Goal: Contribute content: Add original content to the website for others to see

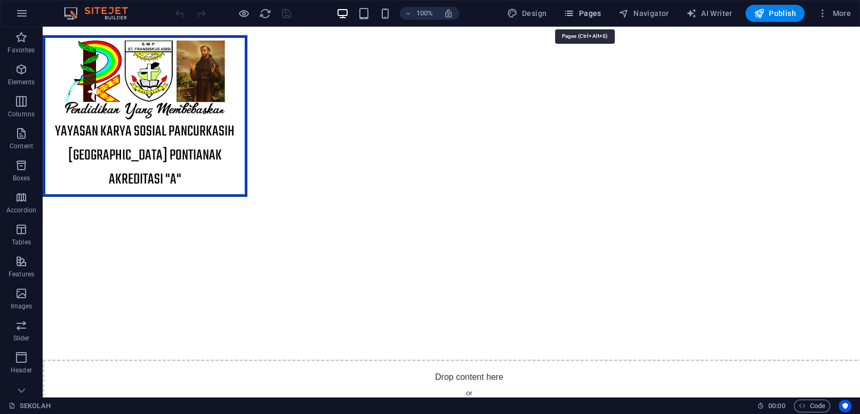
click at [585, 19] on span "Pages" at bounding box center [582, 13] width 37 height 11
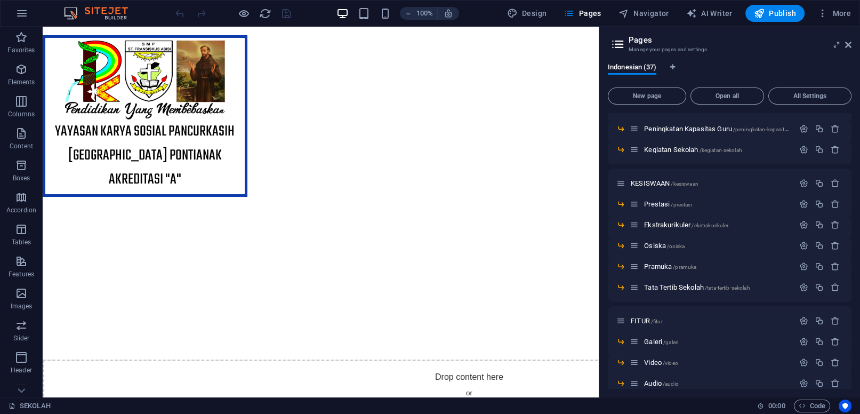
scroll to position [622, 0]
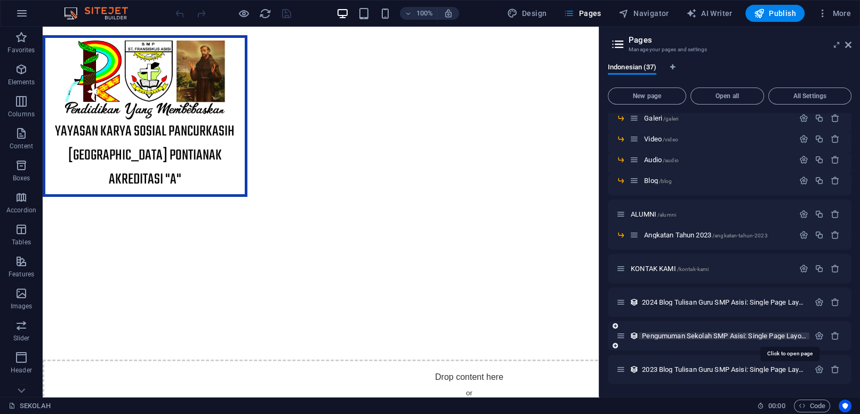
click at [709, 334] on span "Pengumuman Sekolah SMP Asisi: Single Page Layout /pengumuman-sekolah-smp-asisi-…" at bounding box center [789, 336] width 294 height 8
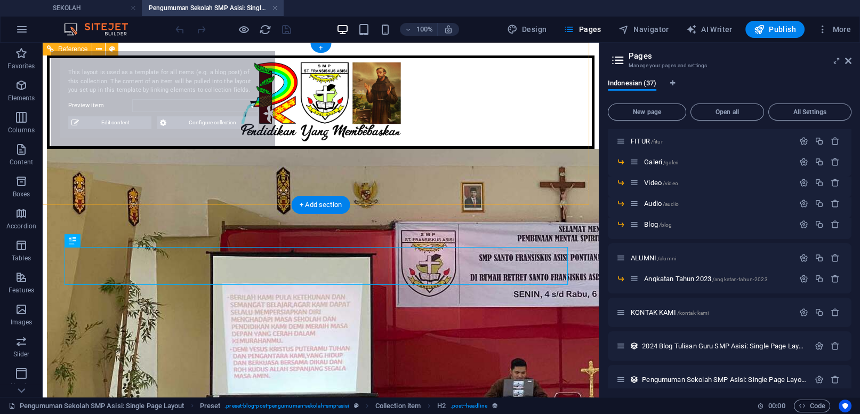
scroll to position [0, 0]
select select "68db9b1fe03907ba300f9b16"
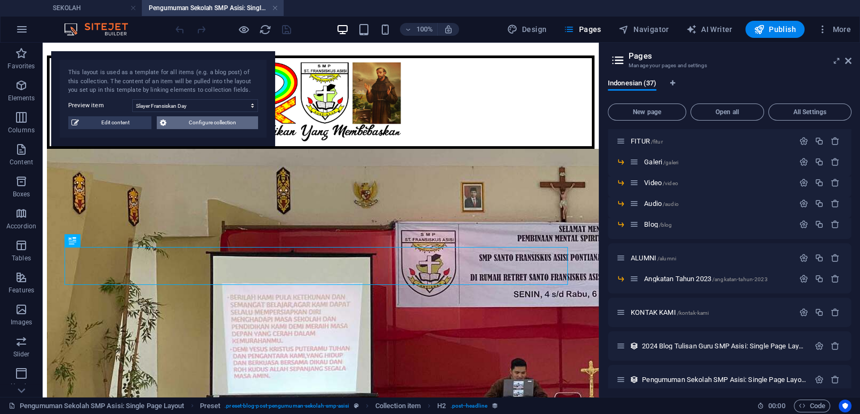
click at [185, 123] on span "Configure collection" at bounding box center [212, 122] width 85 height 13
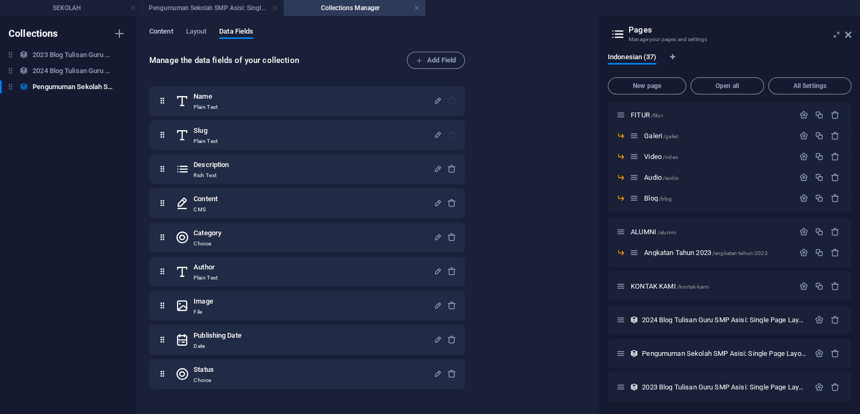
click at [164, 33] on span "Content" at bounding box center [161, 32] width 24 height 15
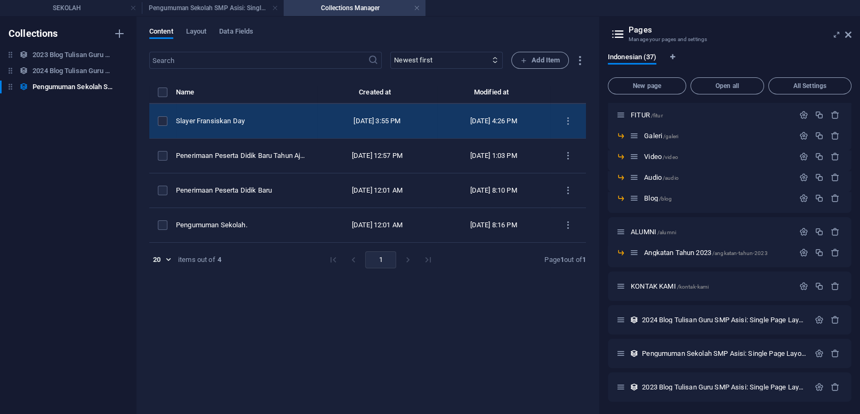
click at [236, 120] on div "Slayer Fransiskan Day" at bounding box center [242, 121] width 133 height 10
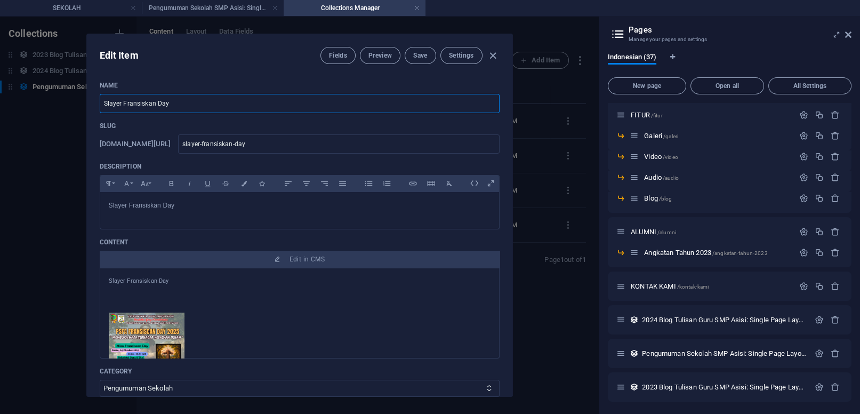
drag, startPoint x: 168, startPoint y: 103, endPoint x: 87, endPoint y: 105, distance: 81.1
click at [100, 105] on input "Slayer Fransiskan Day" at bounding box center [300, 103] width 400 height 19
click at [494, 53] on icon "button" at bounding box center [493, 56] width 12 height 12
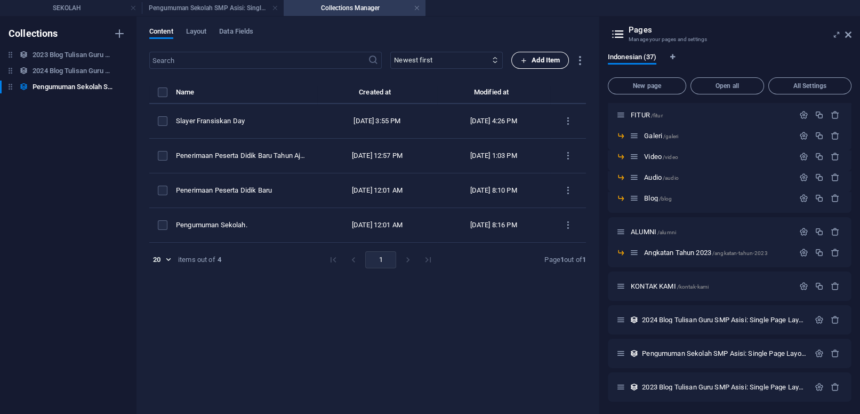
click at [537, 62] on span "Add Item" at bounding box center [539, 60] width 39 height 13
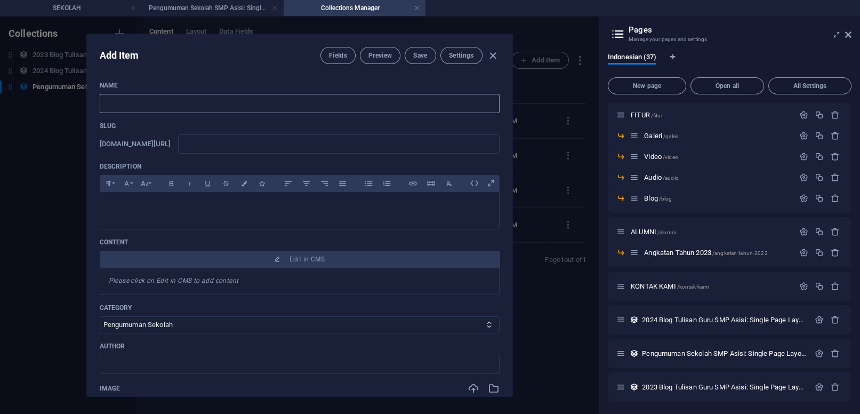
click at [183, 99] on input "text" at bounding box center [300, 103] width 400 height 19
paste input "Slayer Fransiskan Day"
type input "Slayer Fransiskan Day"
type input "slayer-fransiskan-day"
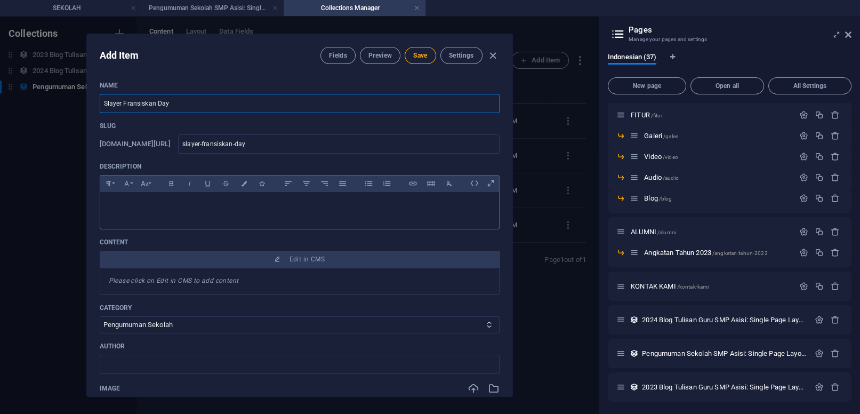
type input "Slayer Fransiskan Day"
click at [154, 216] on div at bounding box center [299, 208] width 399 height 32
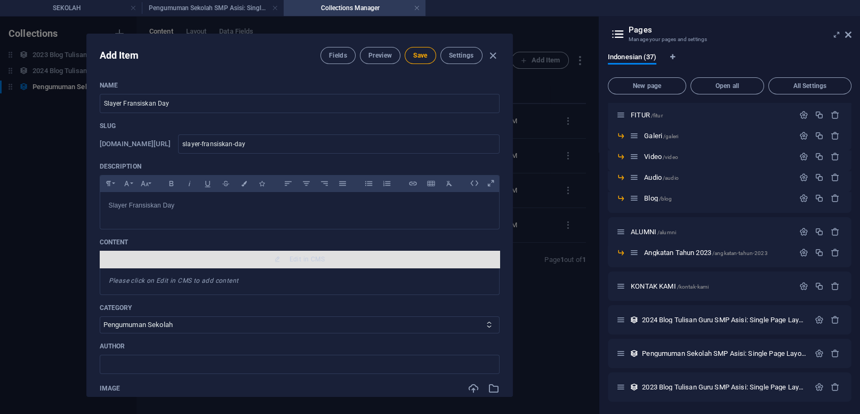
click at [312, 263] on span "Edit in CMS" at bounding box center [306, 259] width 35 height 9
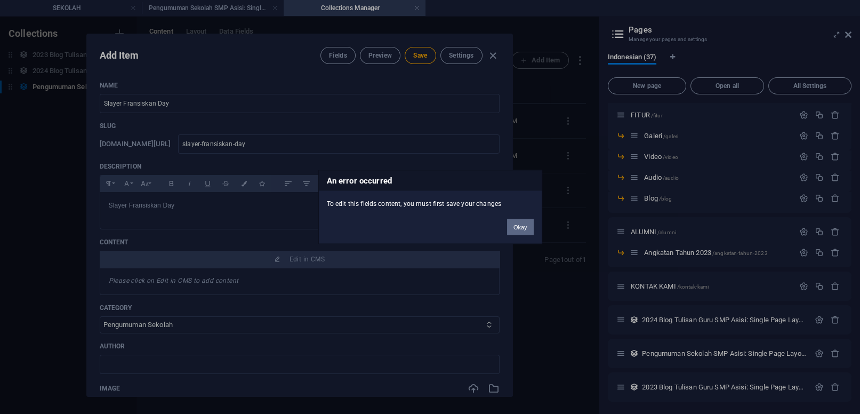
click at [515, 227] on button "Okay" at bounding box center [520, 227] width 27 height 16
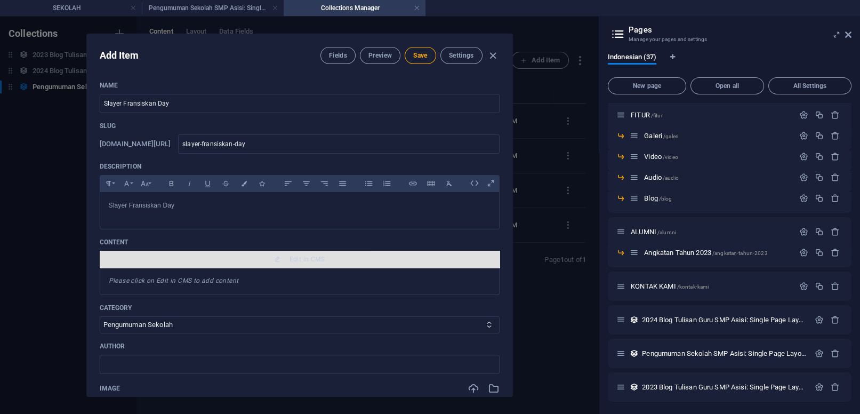
click at [289, 263] on span "Edit in CMS" at bounding box center [306, 259] width 35 height 9
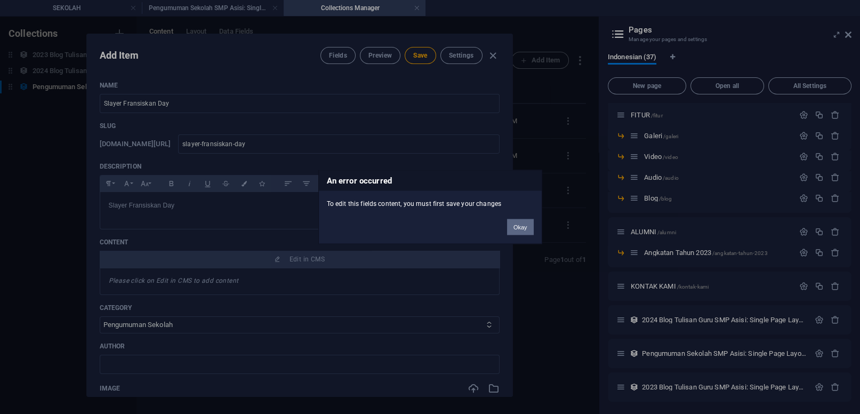
click at [518, 223] on button "Okay" at bounding box center [520, 227] width 27 height 16
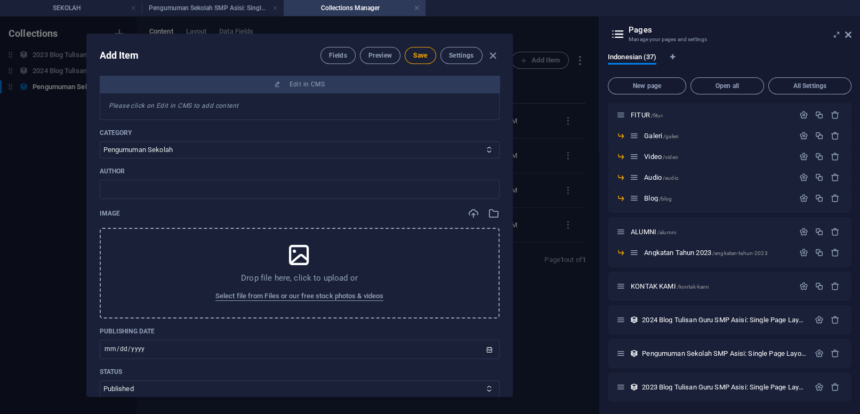
scroll to position [199, 0]
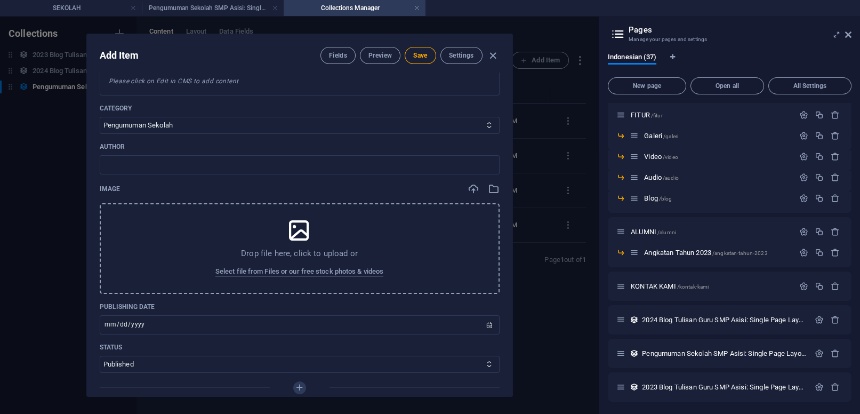
click at [295, 244] on icon at bounding box center [299, 230] width 27 height 27
click at [261, 278] on span "Select file from Files or our free stock photos & videos" at bounding box center [299, 271] width 168 height 13
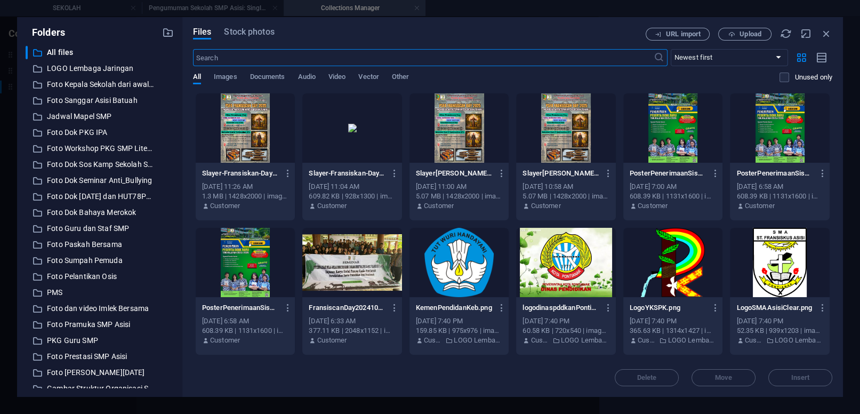
click at [262, 135] on div at bounding box center [246, 127] width 100 height 69
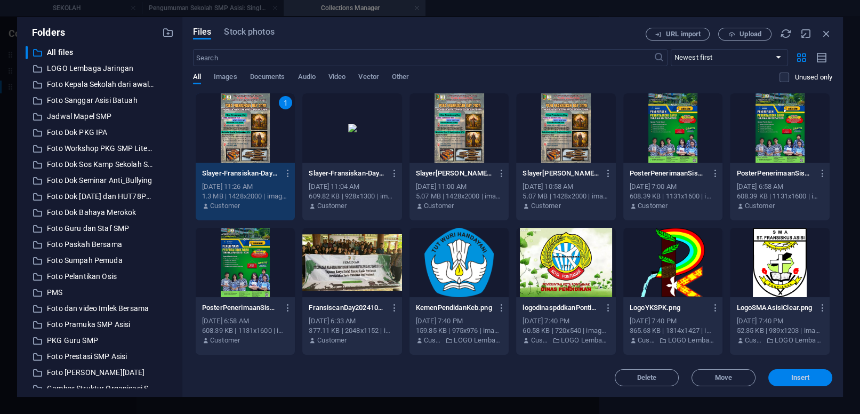
click at [792, 377] on span "Insert" at bounding box center [800, 377] width 19 height 6
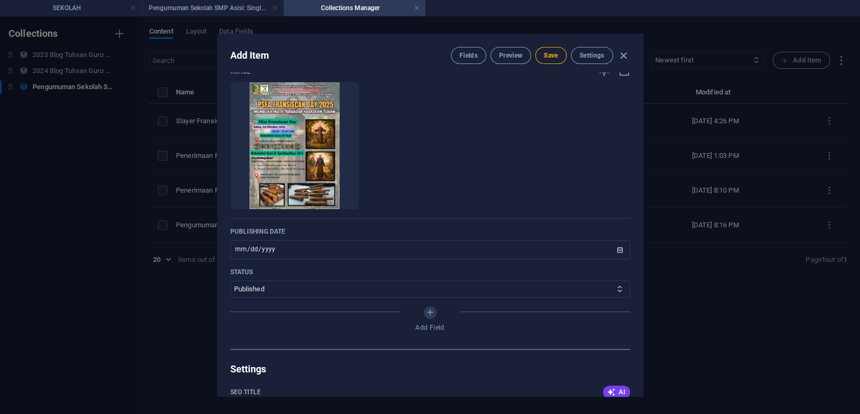
scroll to position [349, 0]
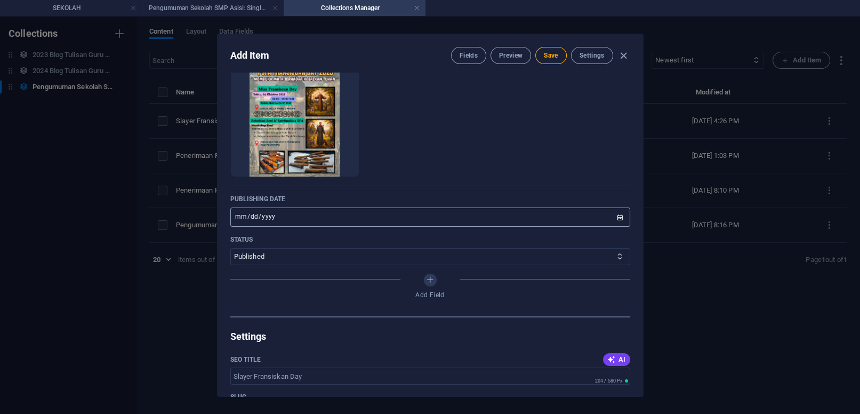
click at [609, 227] on input "[DATE]" at bounding box center [430, 216] width 400 height 19
type input "[DATE]"
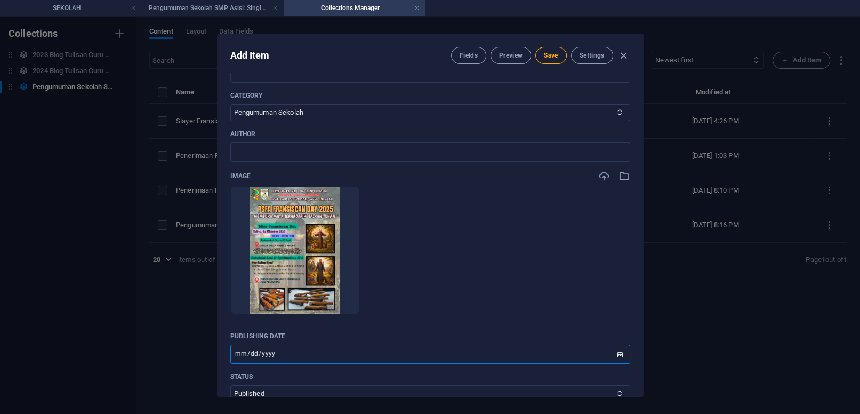
scroll to position [96, 0]
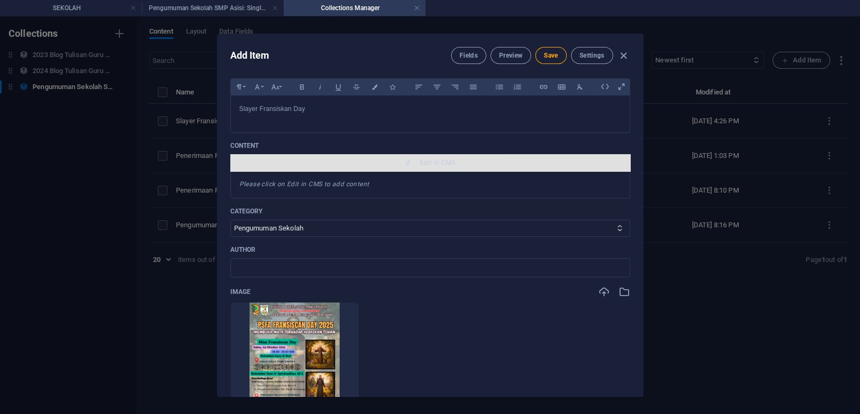
click at [437, 167] on span "Edit in CMS" at bounding box center [437, 162] width 35 height 9
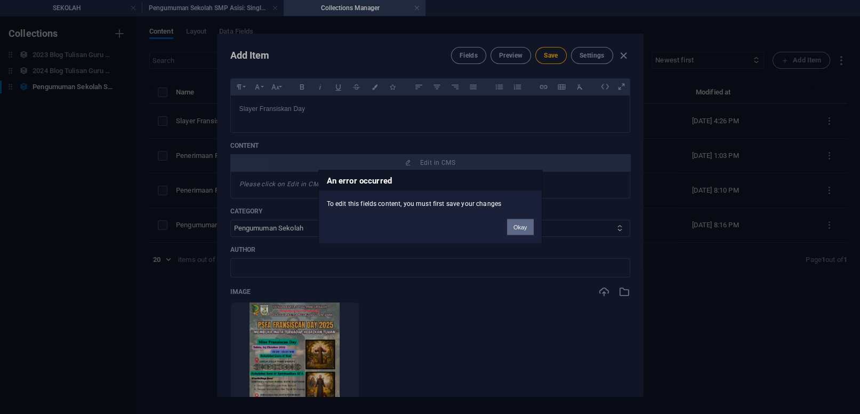
click at [514, 223] on button "Okay" at bounding box center [520, 227] width 27 height 16
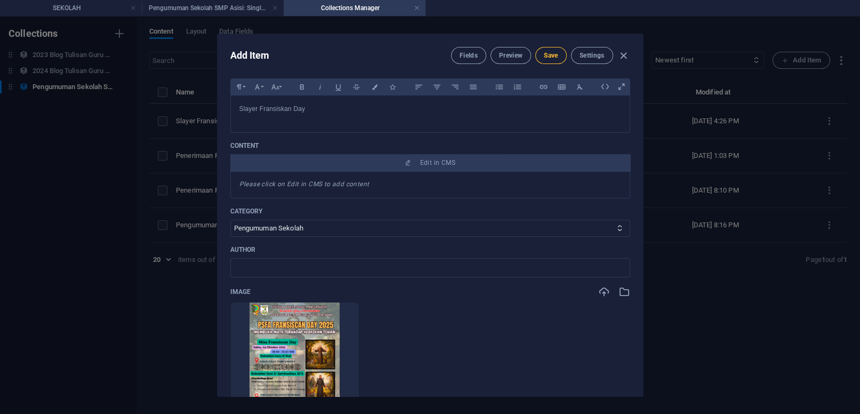
click at [548, 57] on span "Save" at bounding box center [551, 55] width 14 height 9
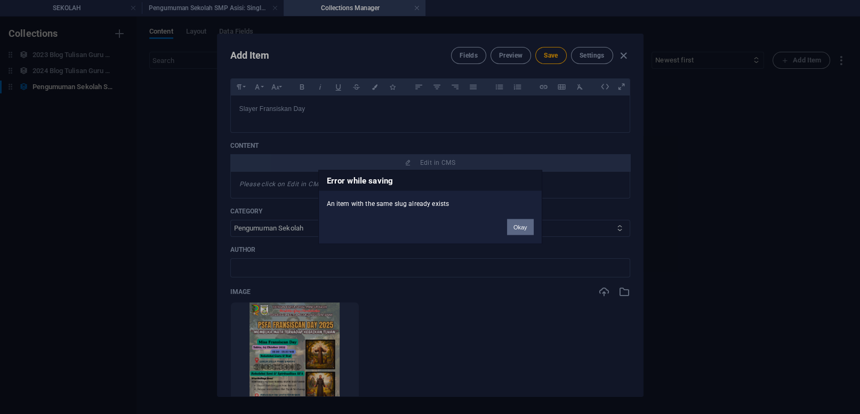
click at [525, 228] on button "Okay" at bounding box center [520, 227] width 27 height 16
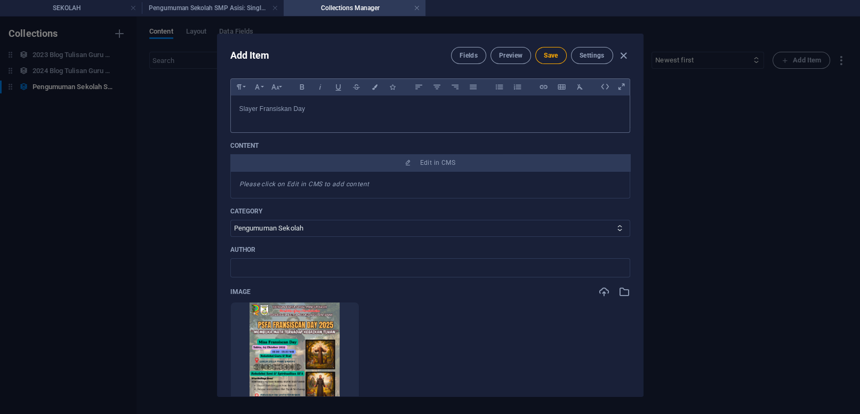
click at [312, 114] on p "Slayer Fransiskan Day" at bounding box center [430, 109] width 382 height 10
drag, startPoint x: 259, startPoint y: 123, endPoint x: 223, endPoint y: 122, distance: 35.7
click at [230, 122] on div "Slayer Fransiskan Day Slayer Fransiskan Day" at bounding box center [430, 111] width 400 height 33
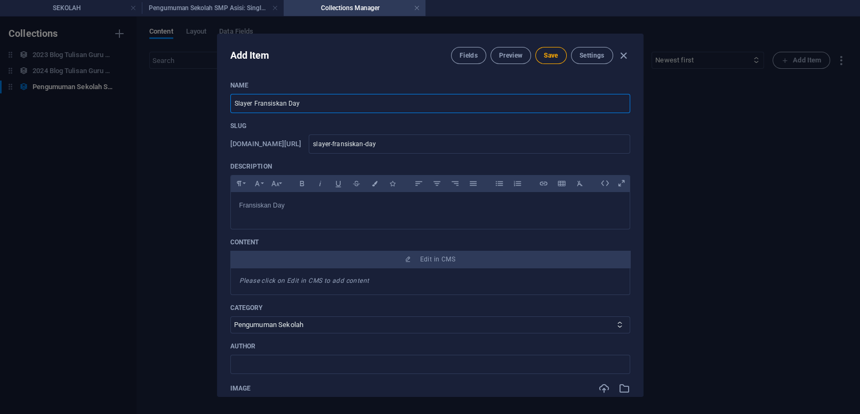
drag, startPoint x: 254, startPoint y: 102, endPoint x: 222, endPoint y: 102, distance: 32.0
click at [230, 102] on input "Slayer Fransiskan Day" at bounding box center [430, 103] width 400 height 19
type input "Fransiskan Day"
type input "fransiskan-day"
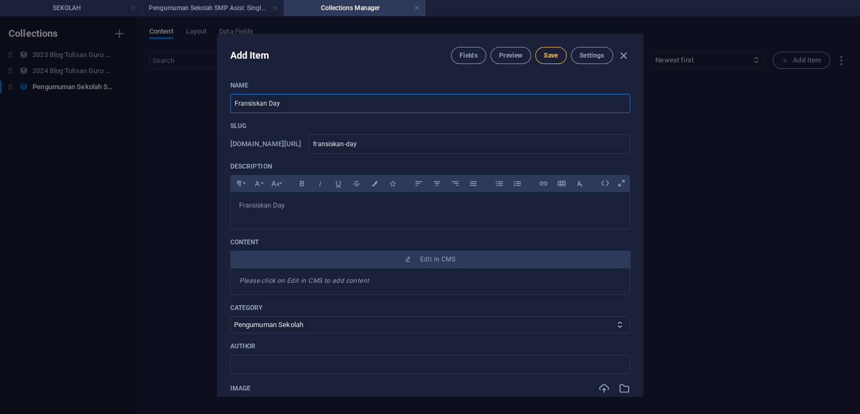
type input "Fransiskan Day"
click at [549, 55] on span "Save" at bounding box center [551, 55] width 14 height 9
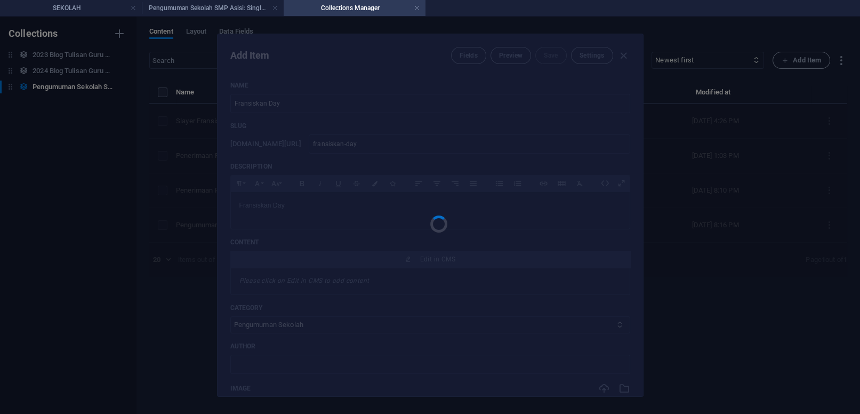
type input "fransiskan-day"
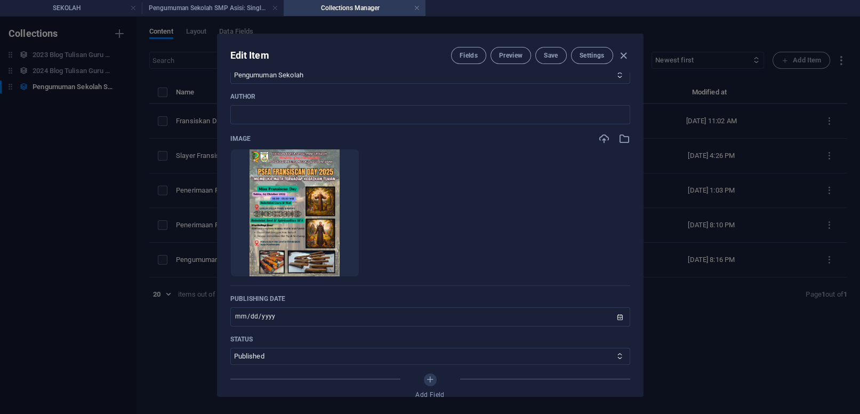
scroll to position [299, 0]
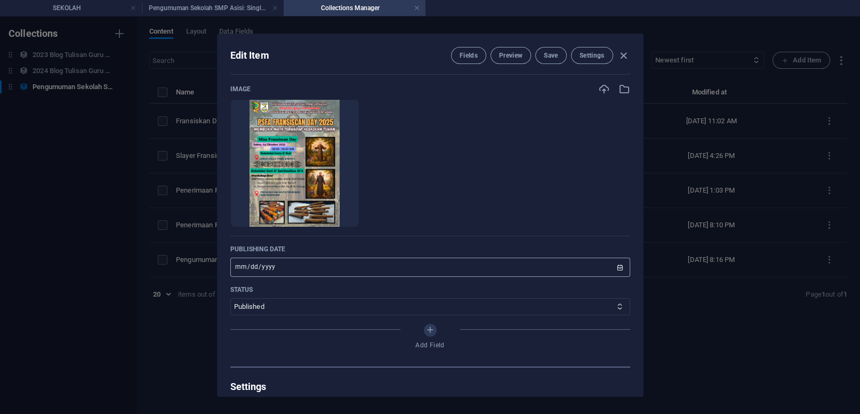
click at [258, 277] on input "[DATE]" at bounding box center [430, 267] width 400 height 19
click at [611, 277] on input "[DATE]" at bounding box center [430, 267] width 400 height 19
click at [612, 277] on input "[DATE]" at bounding box center [430, 267] width 400 height 19
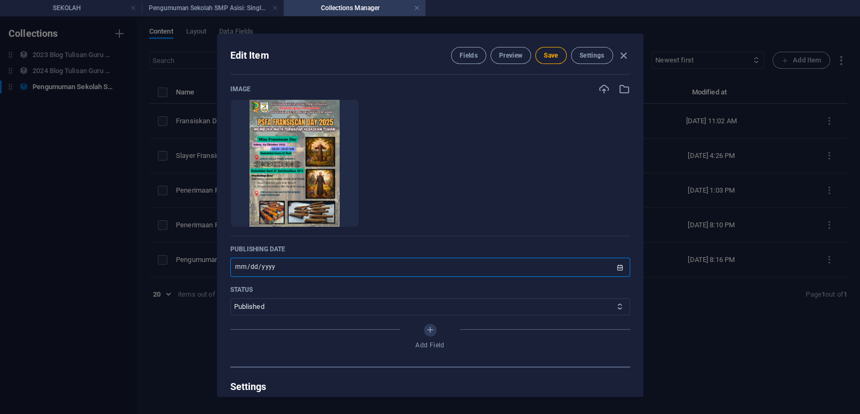
click at [611, 277] on input "[DATE]" at bounding box center [430, 267] width 400 height 19
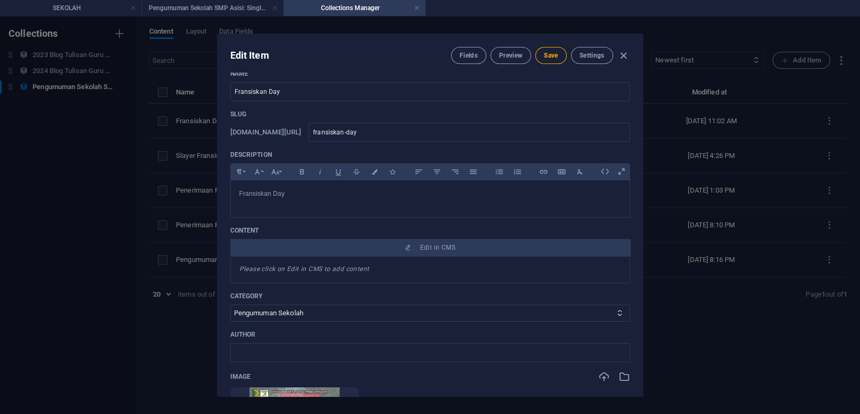
scroll to position [0, 0]
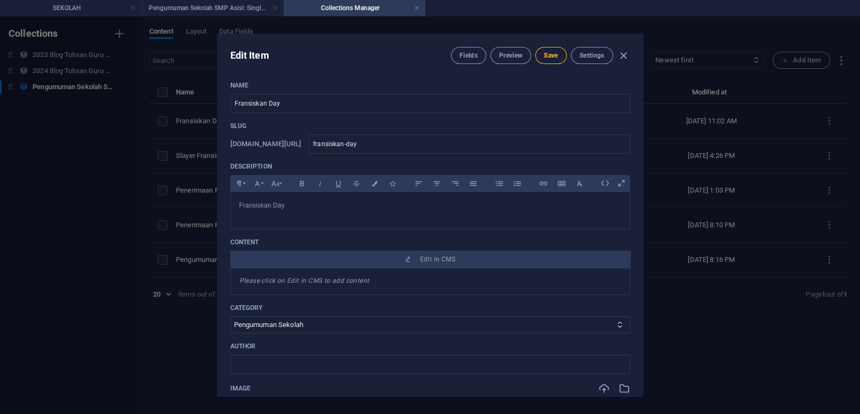
click at [549, 54] on span "Save" at bounding box center [551, 55] width 14 height 9
click at [435, 263] on span "Edit in CMS" at bounding box center [437, 259] width 35 height 9
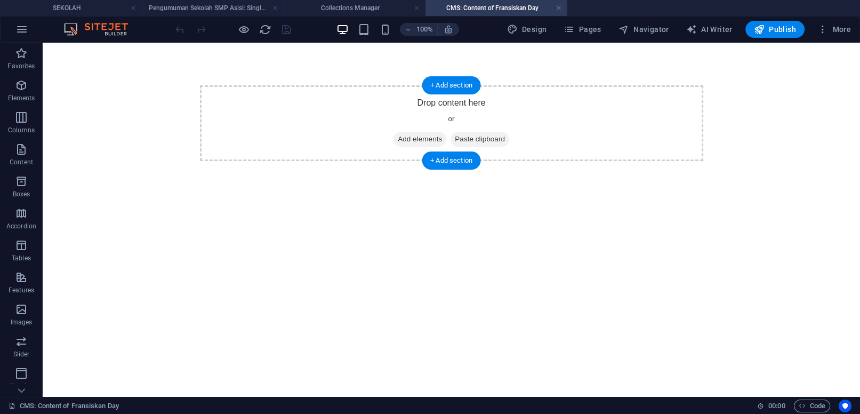
click at [423, 139] on span "Add elements" at bounding box center [419, 139] width 53 height 15
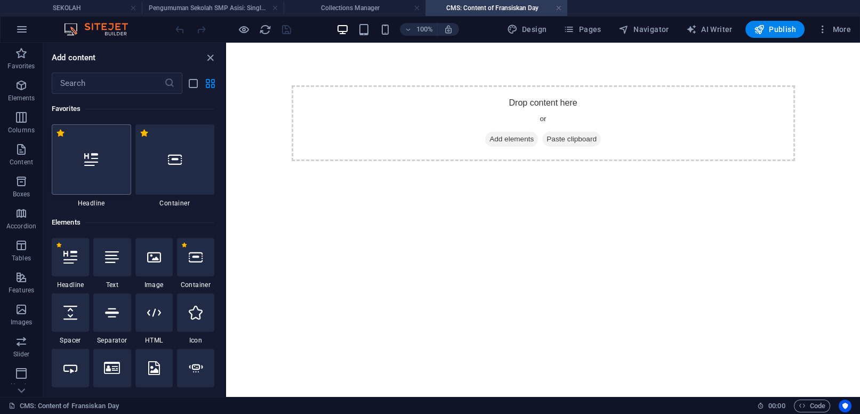
click at [93, 172] on div at bounding box center [91, 159] width 79 height 70
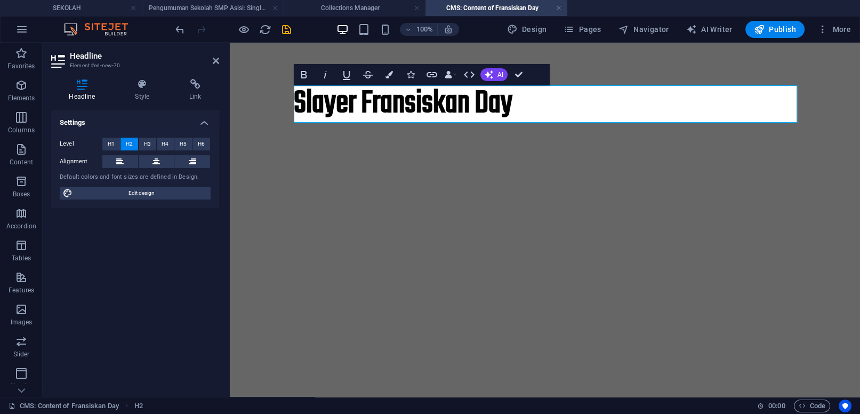
scroll to position [0, 4]
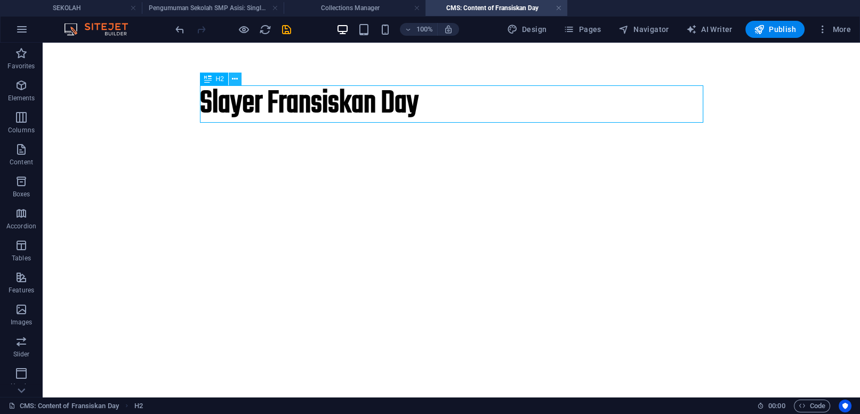
click at [232, 79] on icon at bounding box center [235, 79] width 6 height 11
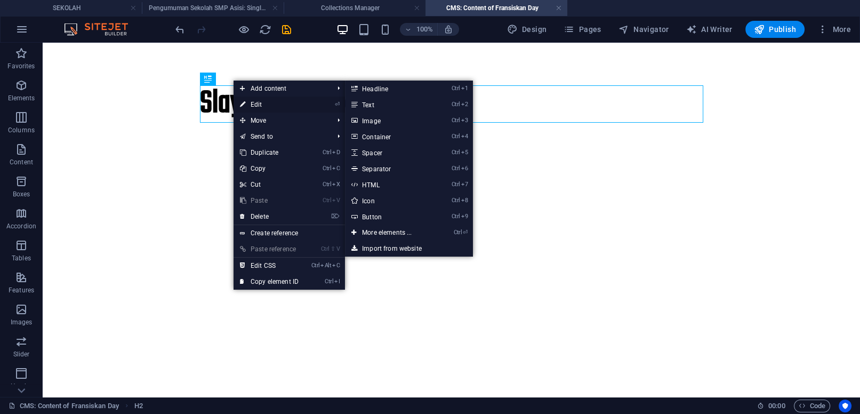
click at [265, 104] on link "⏎ Edit" at bounding box center [269, 104] width 71 height 16
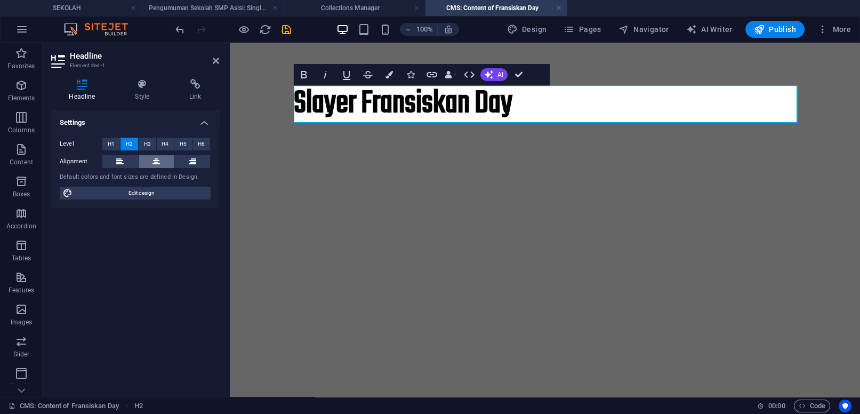
click at [157, 159] on icon at bounding box center [155, 161] width 7 height 13
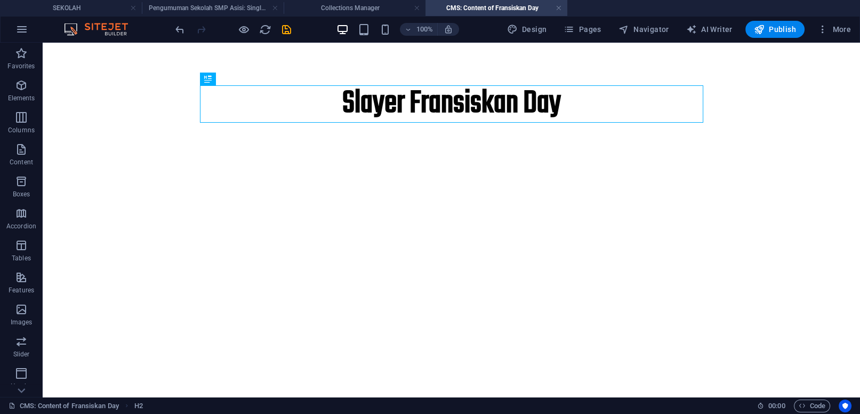
click at [419, 151] on div "Slayer Fransiskan Day" at bounding box center [451, 104] width 520 height 123
click at [441, 121] on div "+ Add section" at bounding box center [451, 123] width 59 height 18
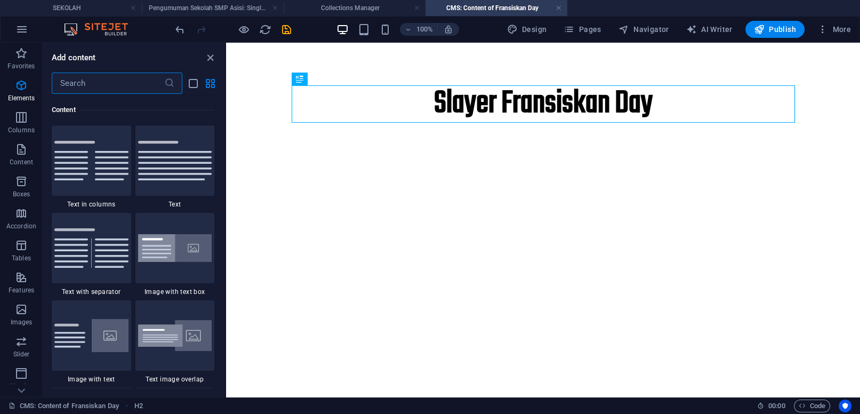
scroll to position [1865, 0]
click at [25, 89] on icon "button" at bounding box center [21, 85] width 13 height 13
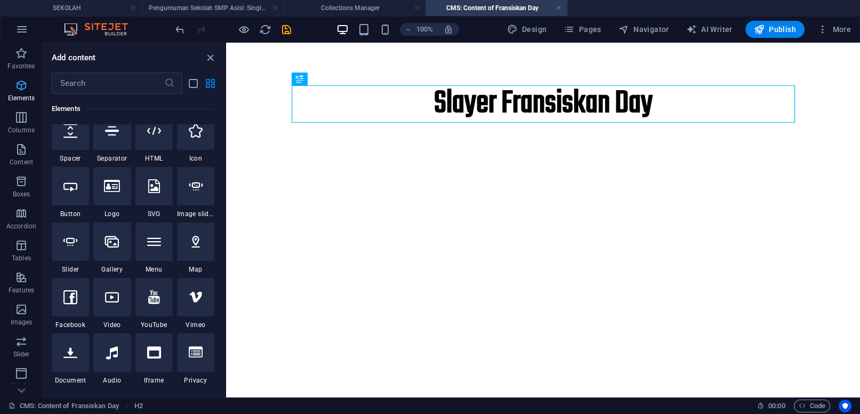
scroll to position [113, 0]
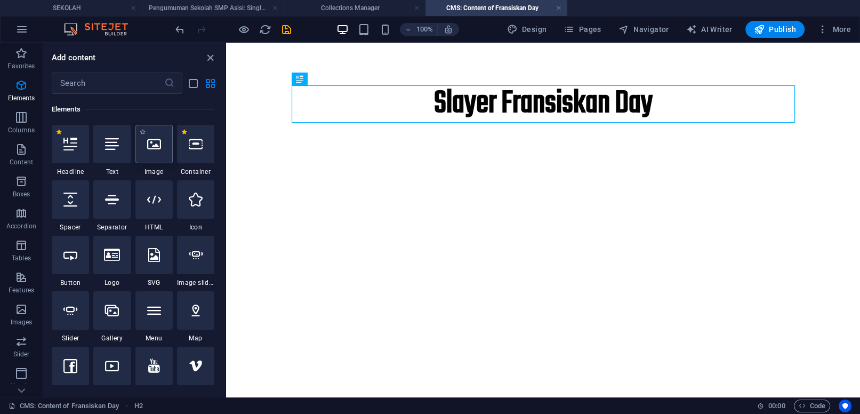
click at [154, 154] on div at bounding box center [153, 144] width 37 height 38
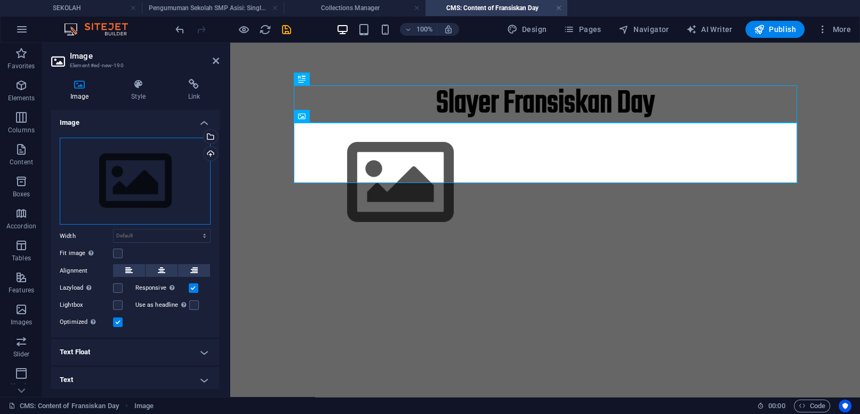
click at [166, 175] on div "Drag files here, click to choose files or select files from Files or our free s…" at bounding box center [135, 181] width 151 height 87
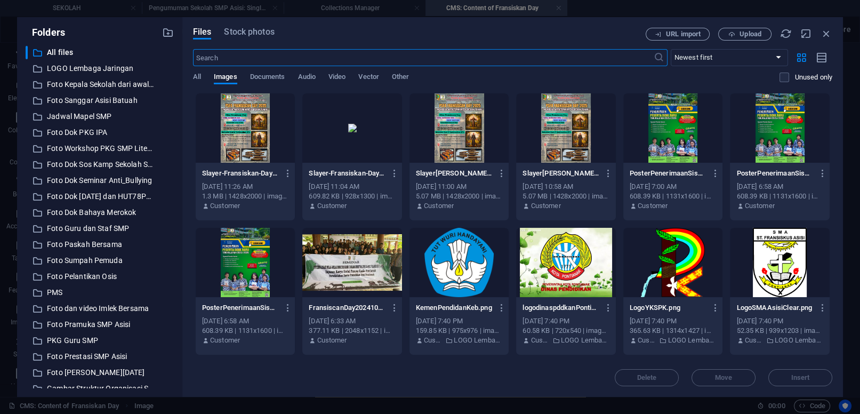
click at [270, 131] on div at bounding box center [246, 127] width 100 height 69
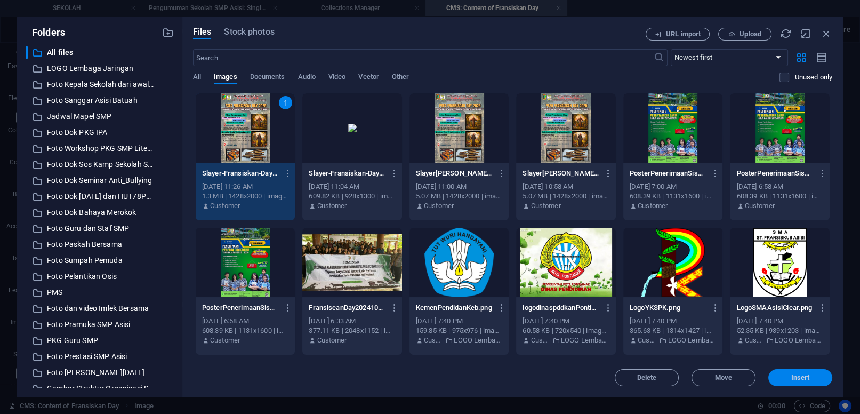
click at [810, 376] on span "Insert" at bounding box center [800, 377] width 55 height 6
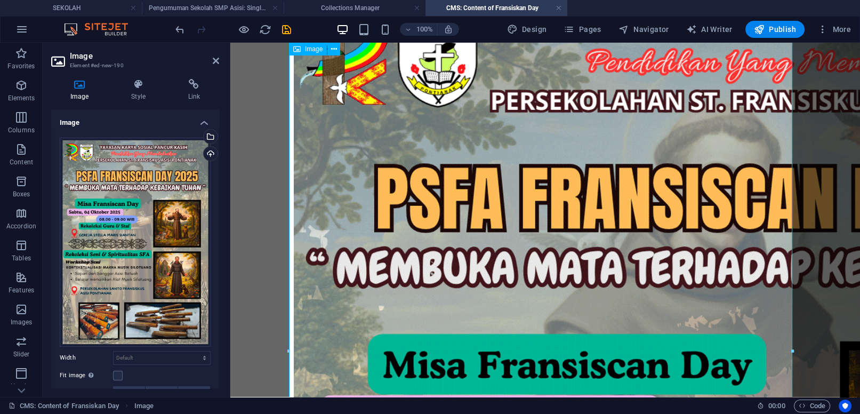
scroll to position [0, 0]
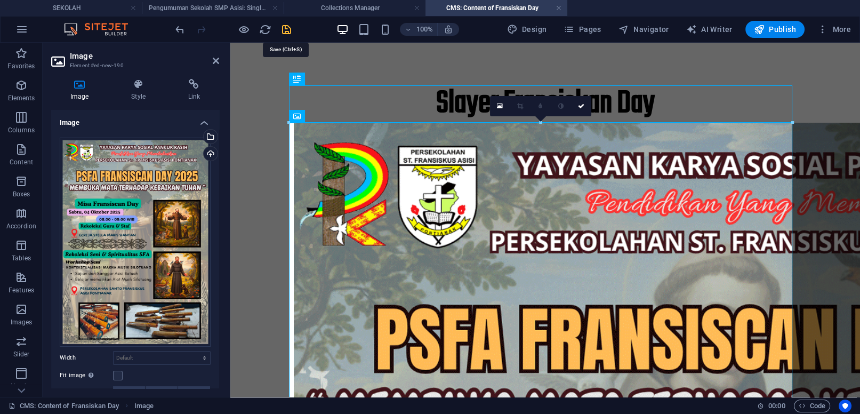
click at [286, 30] on icon "save" at bounding box center [286, 29] width 12 height 12
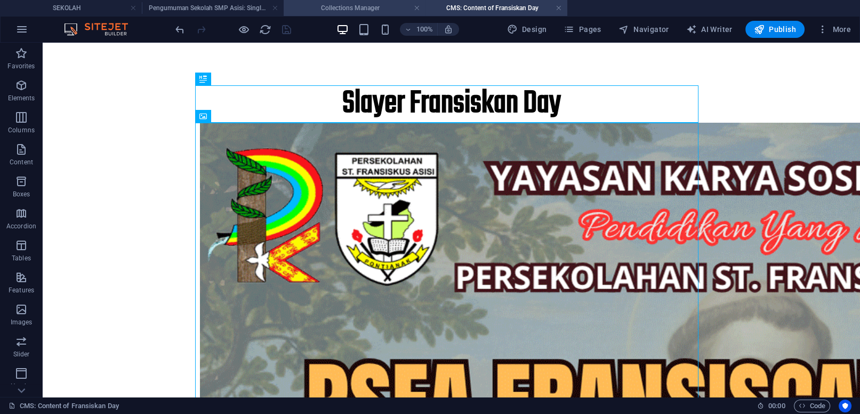
click at [337, 5] on h4 "Collections Manager" at bounding box center [355, 8] width 142 height 12
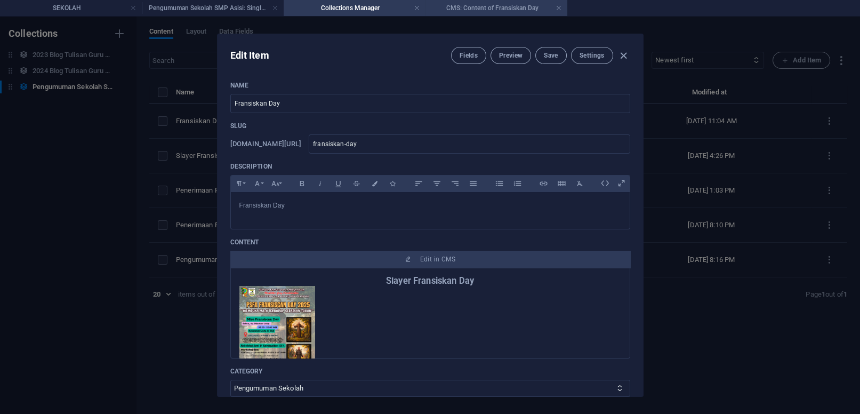
click at [479, 12] on h4 "CMS: Content of Fransiskan Day" at bounding box center [496, 8] width 142 height 12
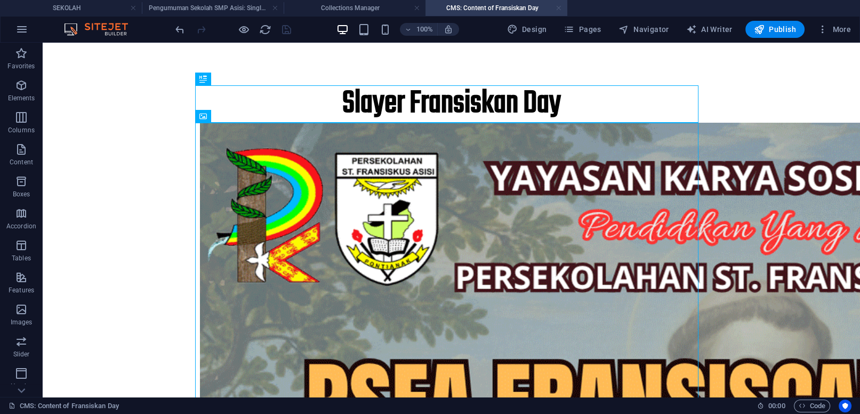
click at [560, 8] on link at bounding box center [559, 8] width 6 height 10
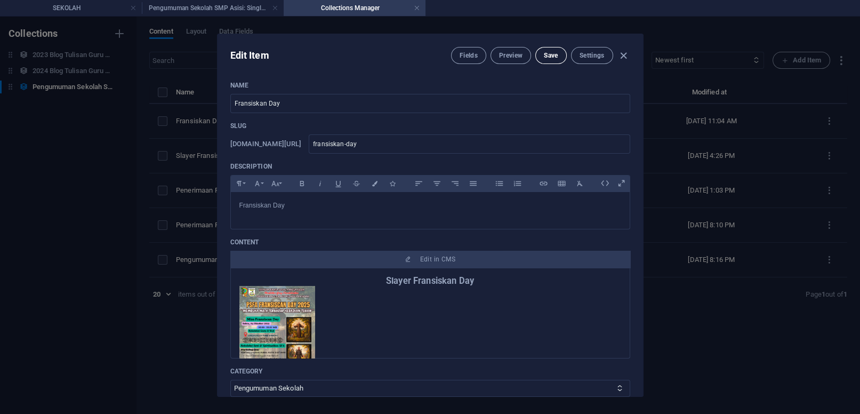
click at [549, 57] on span "Save" at bounding box center [551, 55] width 14 height 9
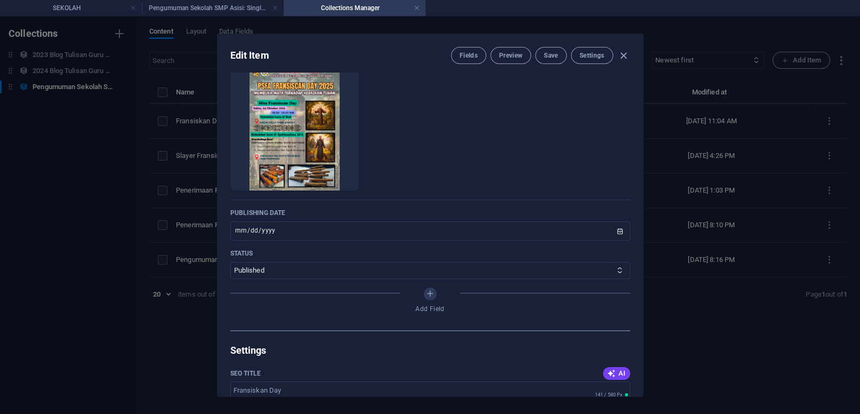
scroll to position [0, 0]
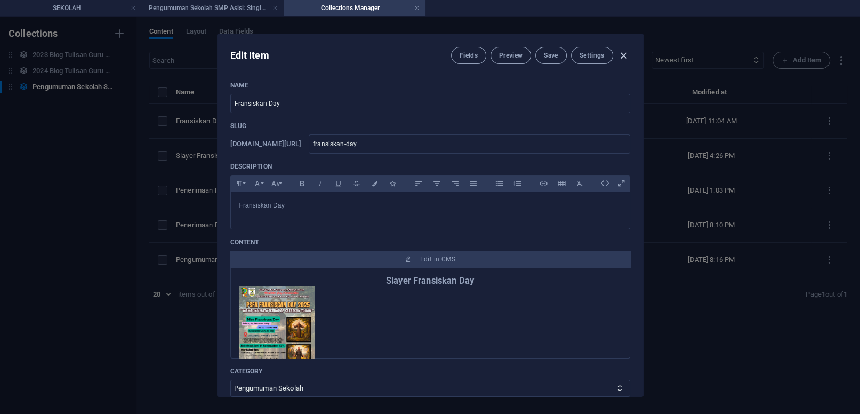
click at [624, 53] on icon "button" at bounding box center [623, 56] width 12 height 12
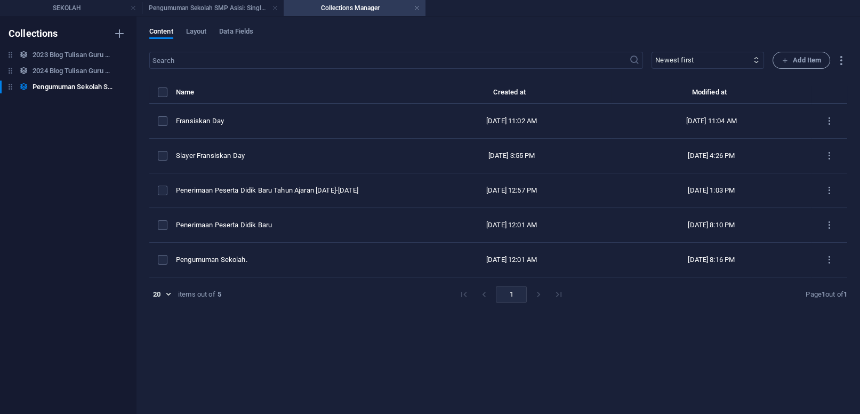
type input "[DATE]"
type input "fransiskan-day"
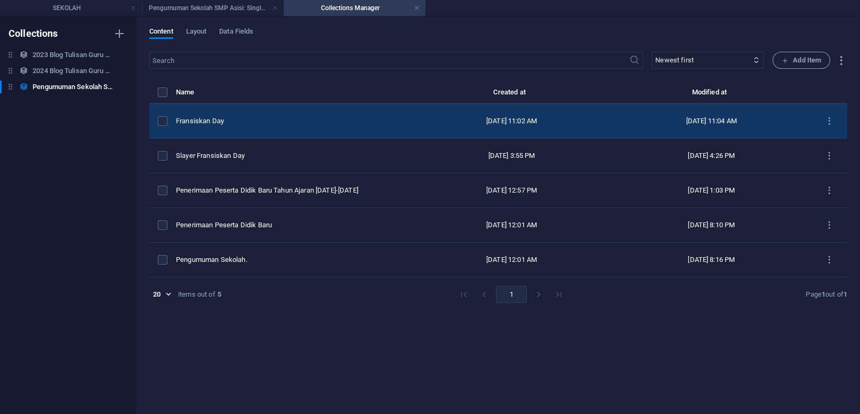
click at [308, 118] on div "Fransiskan Day" at bounding box center [289, 121] width 227 height 10
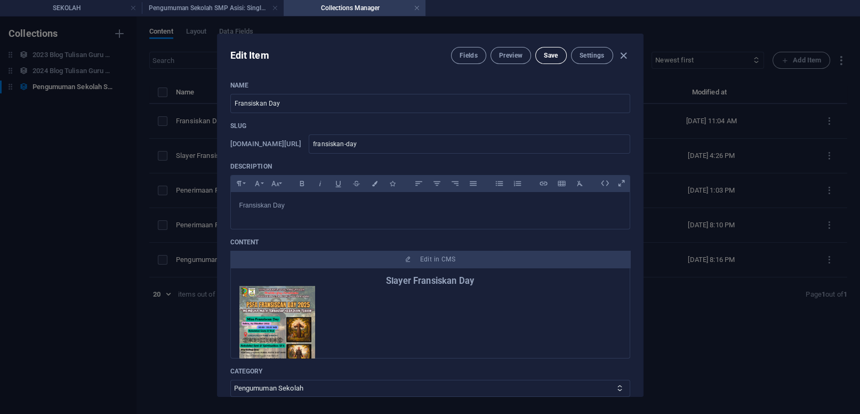
click at [541, 54] on button "Save" at bounding box center [550, 55] width 31 height 17
click at [621, 54] on icon "button" at bounding box center [623, 56] width 12 height 12
type input "[DATE]"
type input "fransiskan-day"
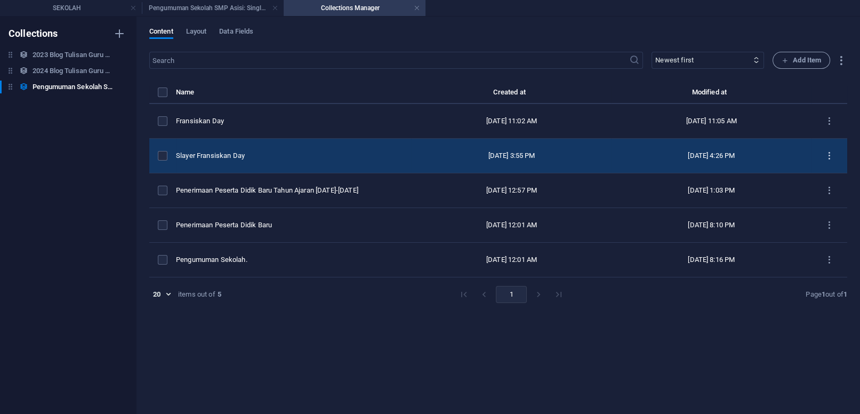
click at [827, 155] on icon "items list" at bounding box center [829, 156] width 10 height 10
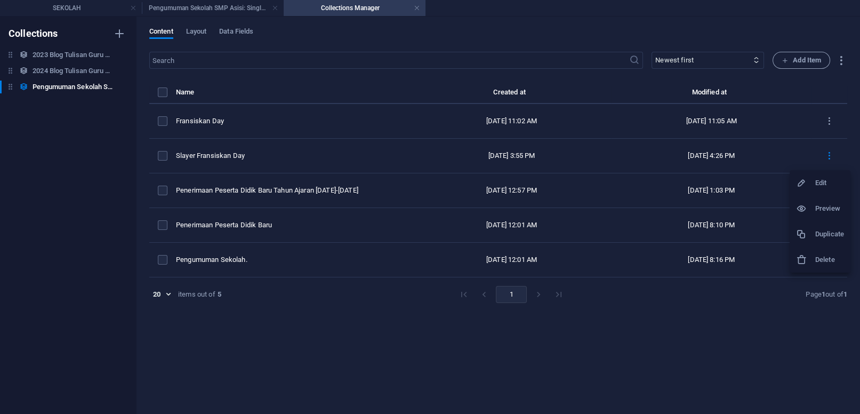
click at [827, 259] on h6 "Delete" at bounding box center [829, 259] width 29 height 13
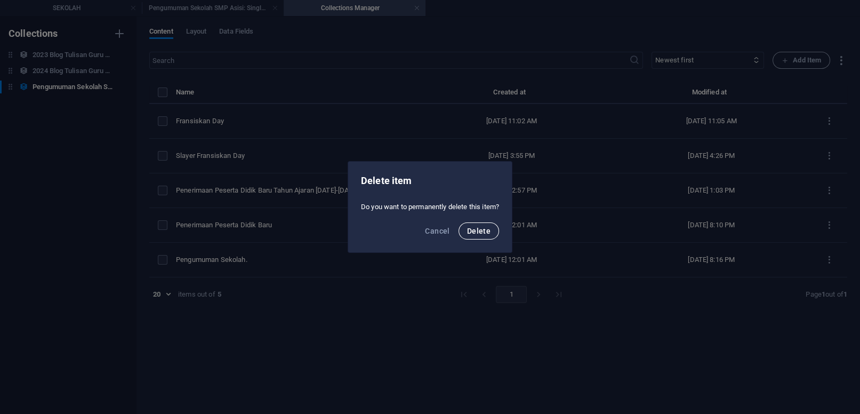
click at [477, 231] on span "Delete" at bounding box center [478, 231] width 23 height 9
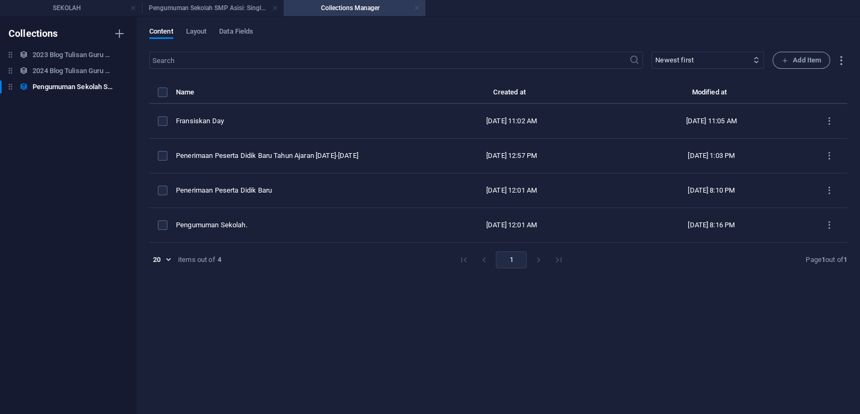
click at [417, 9] on link at bounding box center [417, 8] width 6 height 10
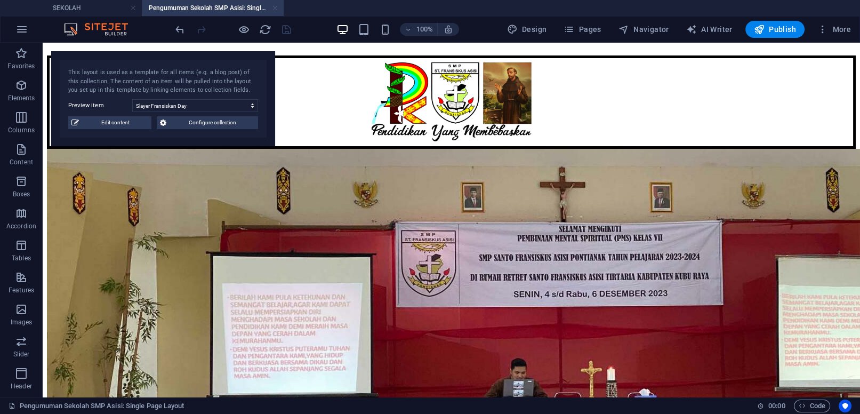
click at [274, 8] on link at bounding box center [275, 8] width 6 height 10
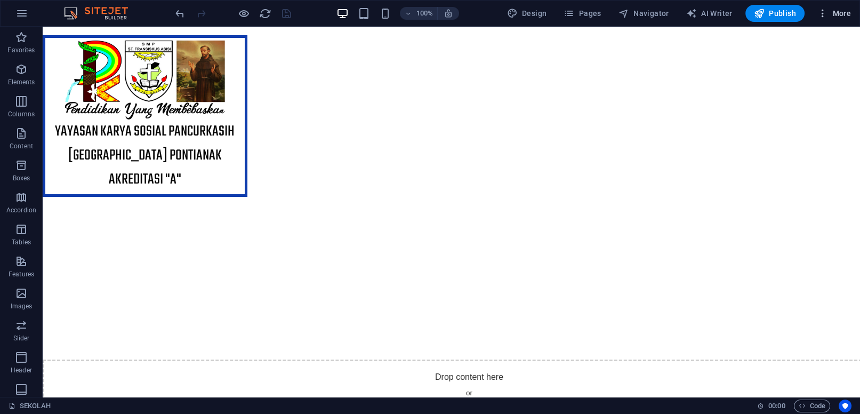
click at [844, 15] on span "More" at bounding box center [834, 13] width 34 height 11
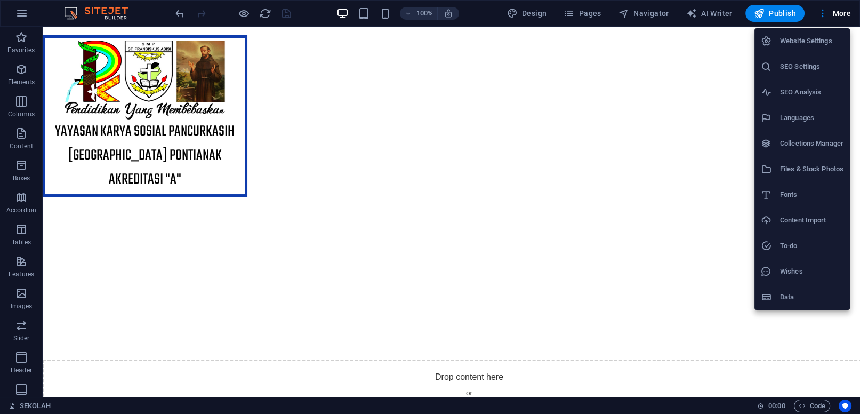
click at [813, 168] on h6 "Files & Stock Photos" at bounding box center [811, 169] width 63 height 13
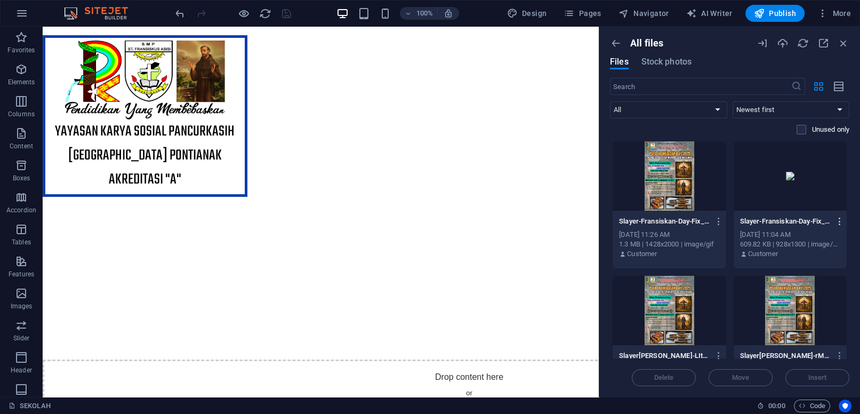
click at [834, 223] on icon "button" at bounding box center [839, 221] width 10 height 10
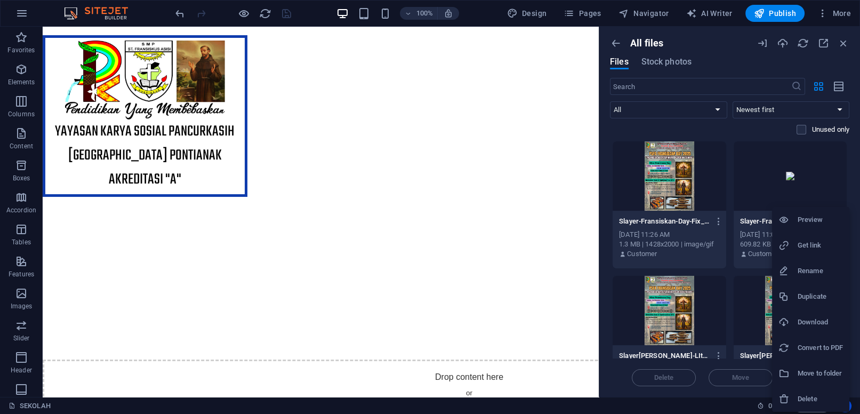
click at [806, 391] on li "Delete" at bounding box center [810, 399] width 77 height 26
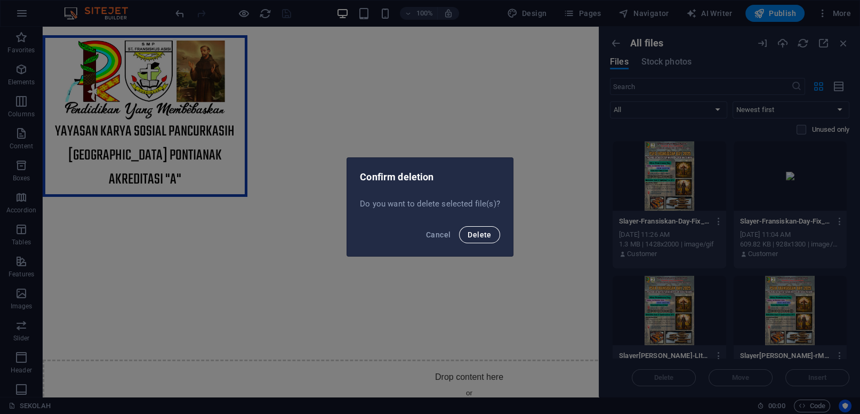
click at [470, 234] on span "Delete" at bounding box center [479, 234] width 23 height 9
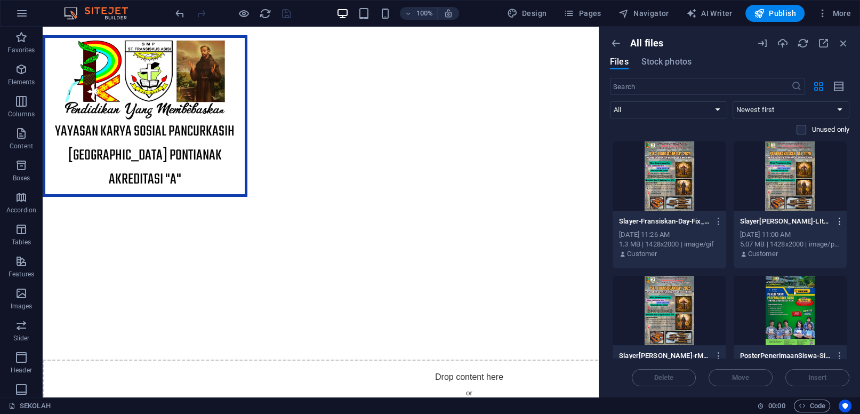
click at [834, 219] on icon "button" at bounding box center [839, 221] width 10 height 10
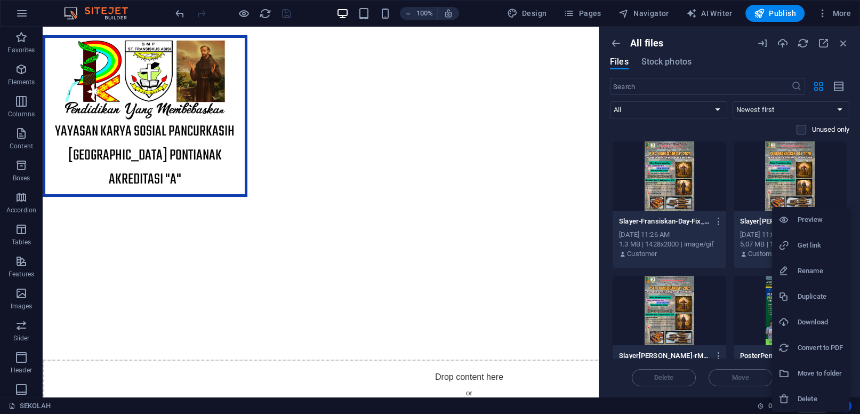
click at [827, 394] on h6 "Delete" at bounding box center [820, 398] width 45 height 13
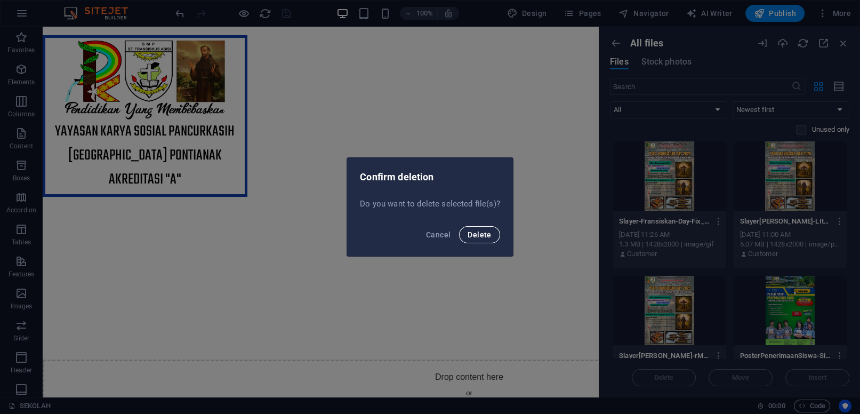
click at [477, 235] on span "Delete" at bounding box center [479, 234] width 23 height 9
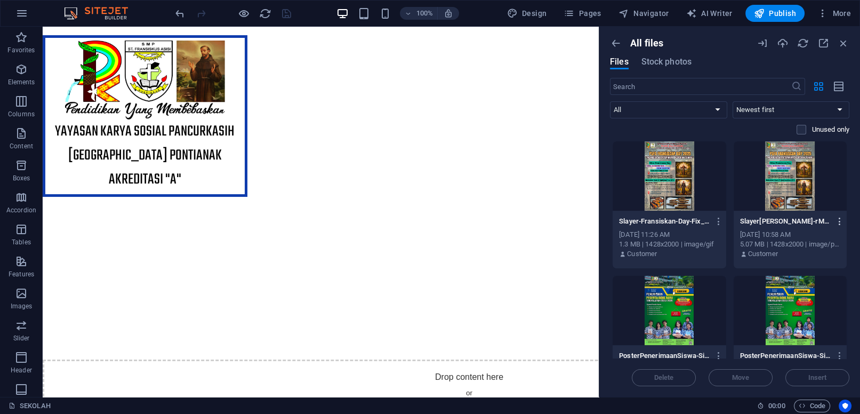
click at [834, 220] on icon "button" at bounding box center [839, 221] width 10 height 10
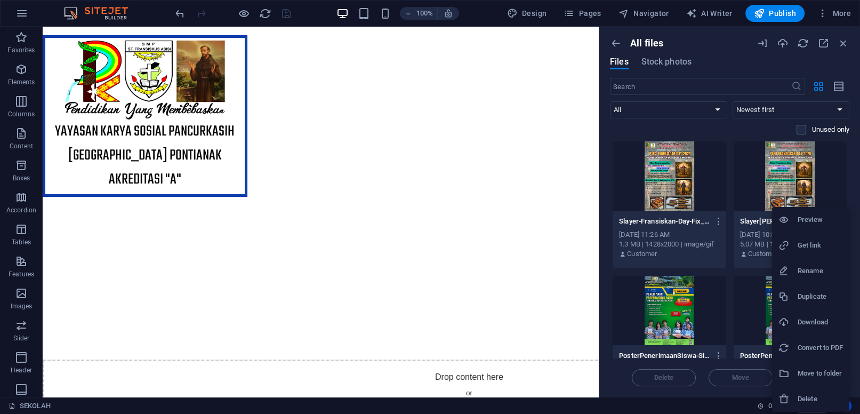
click at [815, 393] on h6 "Delete" at bounding box center [820, 398] width 45 height 13
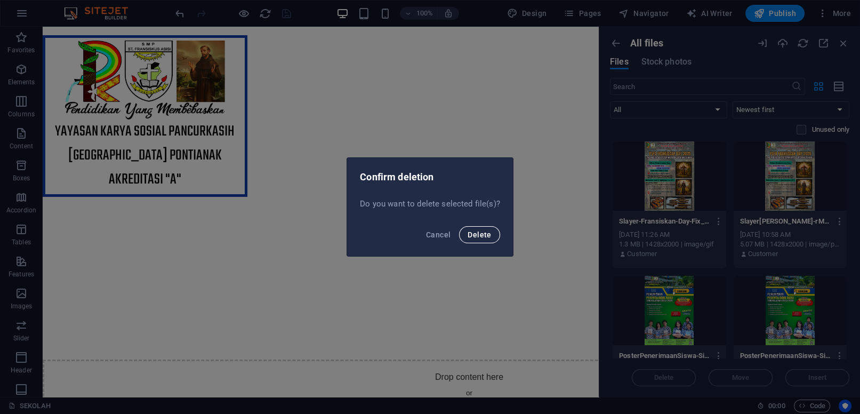
click at [485, 230] on button "Delete" at bounding box center [479, 234] width 41 height 17
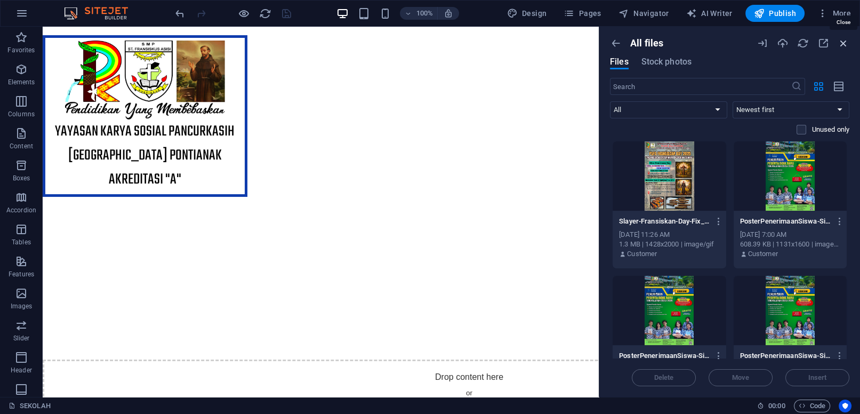
click at [842, 43] on icon "button" at bounding box center [844, 43] width 12 height 12
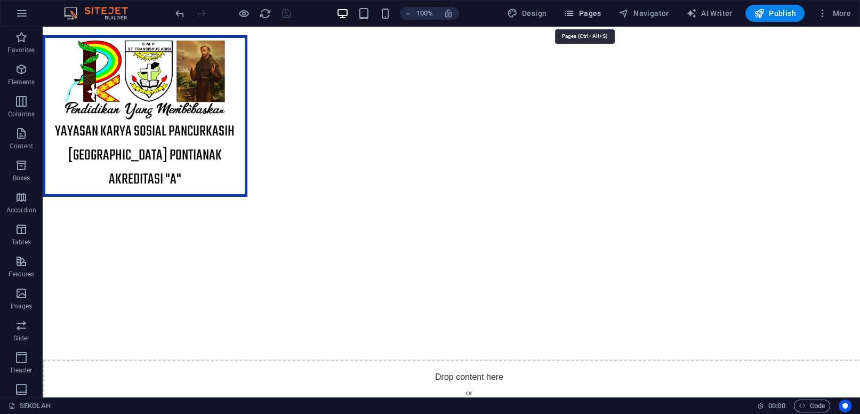
click at [596, 12] on span "Pages" at bounding box center [582, 13] width 37 height 11
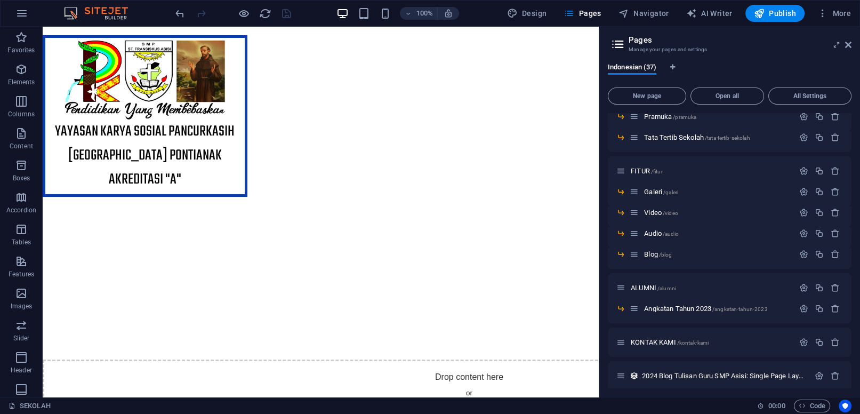
scroll to position [622, 0]
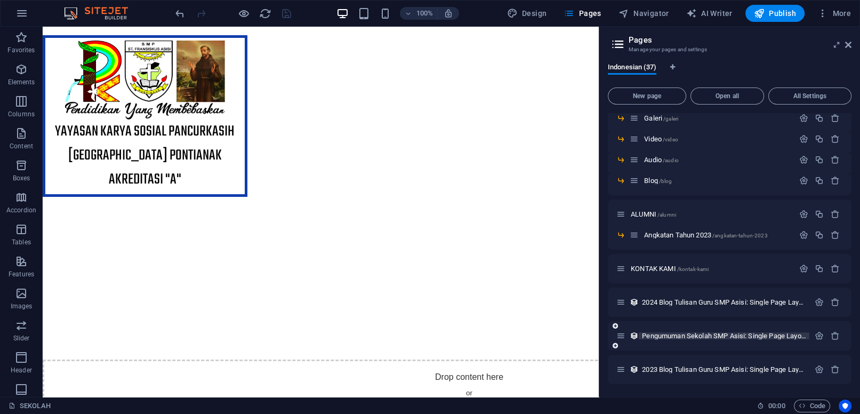
click at [729, 335] on span "Pengumuman Sekolah SMP Asisi: Single Page Layout /pengumuman-sekolah-smp-asisi-…" at bounding box center [789, 336] width 294 height 8
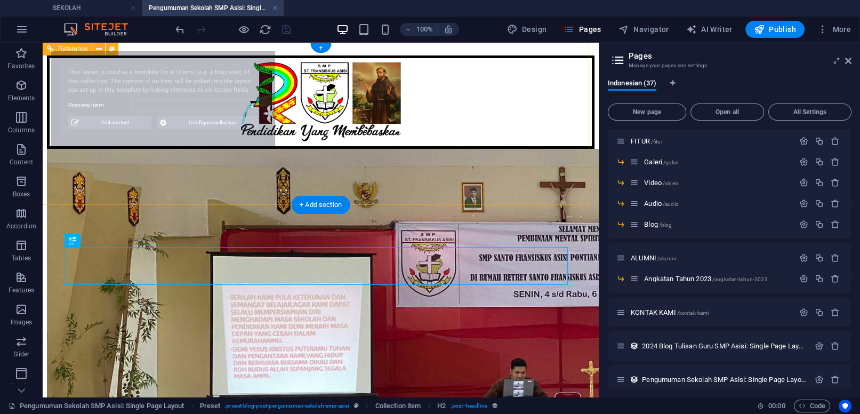
scroll to position [0, 0]
select select "68ddf963aee51c0e6700bbec"
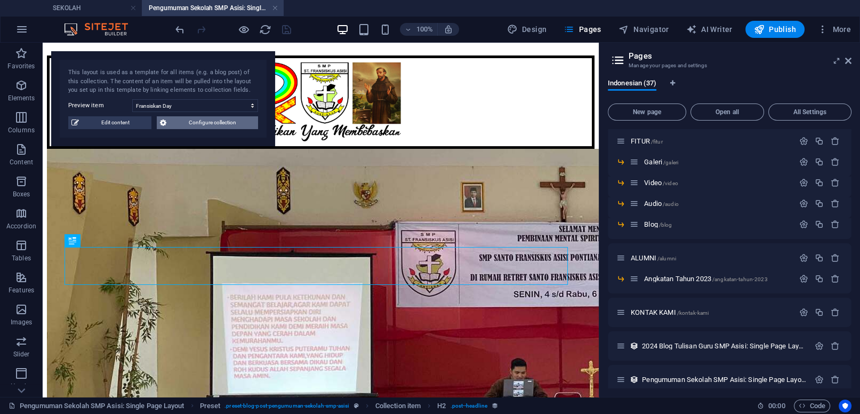
click at [213, 122] on span "Configure collection" at bounding box center [212, 122] width 85 height 13
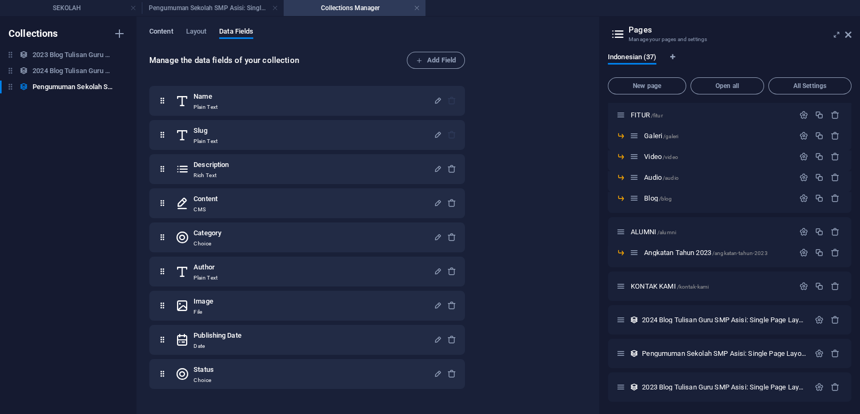
click at [167, 31] on span "Content" at bounding box center [161, 32] width 24 height 15
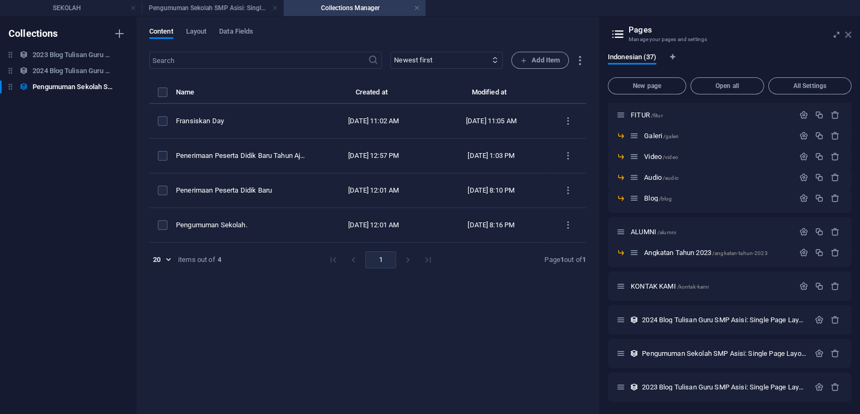
click at [849, 37] on icon at bounding box center [848, 34] width 6 height 9
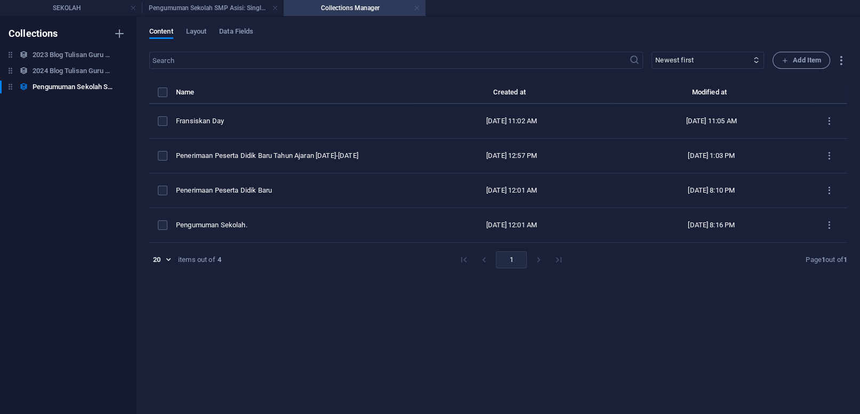
click at [417, 7] on link at bounding box center [417, 8] width 6 height 10
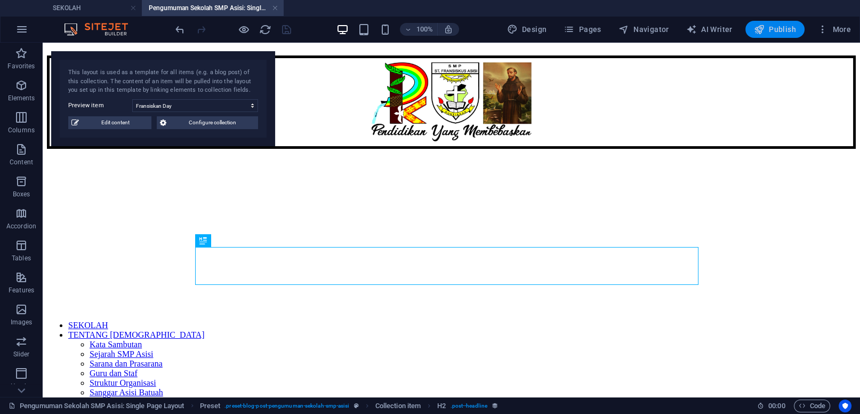
click at [778, 31] on span "Publish" at bounding box center [775, 29] width 42 height 11
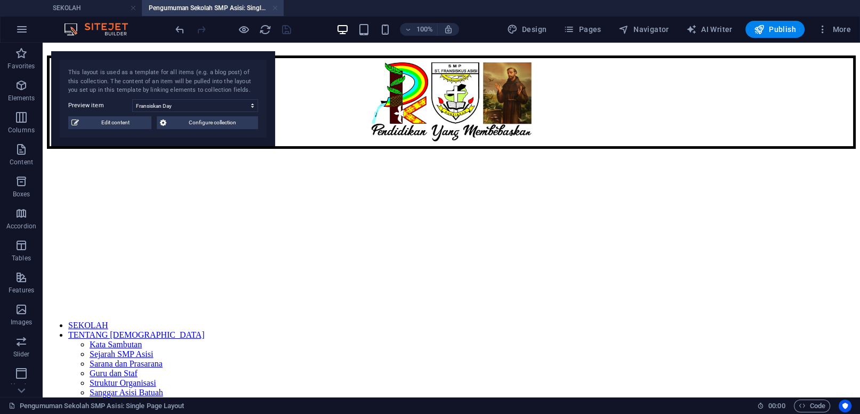
click at [276, 5] on link at bounding box center [275, 8] width 6 height 10
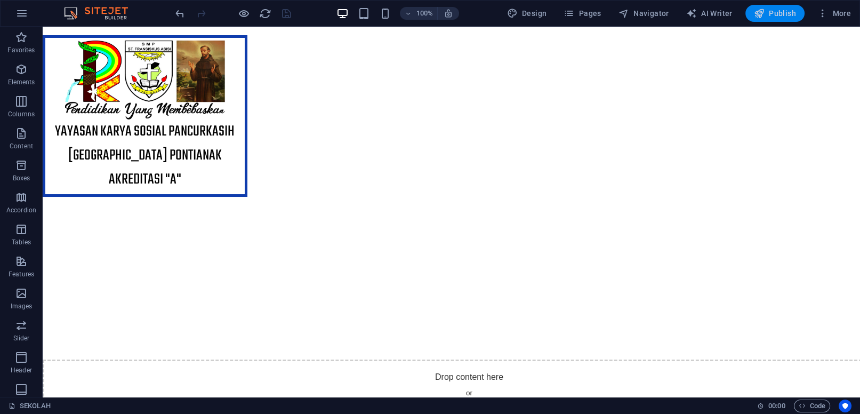
click at [781, 15] on span "Publish" at bounding box center [775, 13] width 42 height 11
click at [285, 15] on div at bounding box center [232, 13] width 119 height 17
click at [789, 15] on span "Publish" at bounding box center [775, 13] width 42 height 11
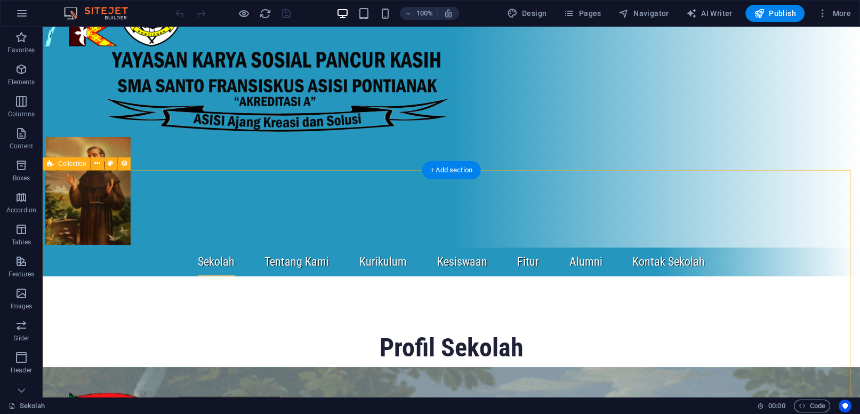
scroll to position [61, 0]
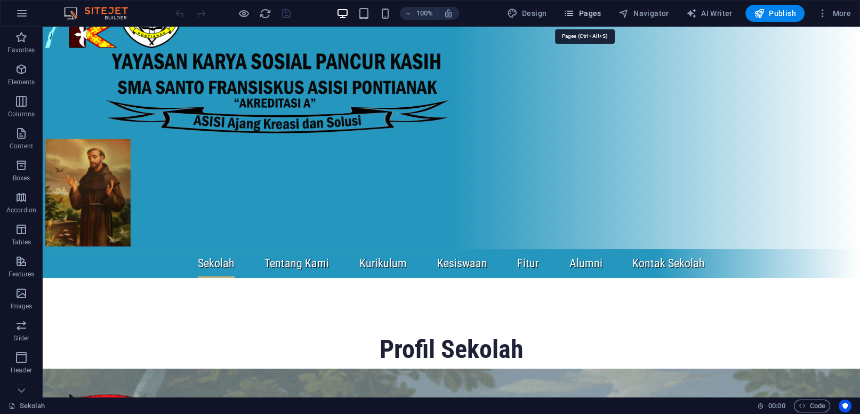
click at [592, 12] on span "Pages" at bounding box center [582, 13] width 37 height 11
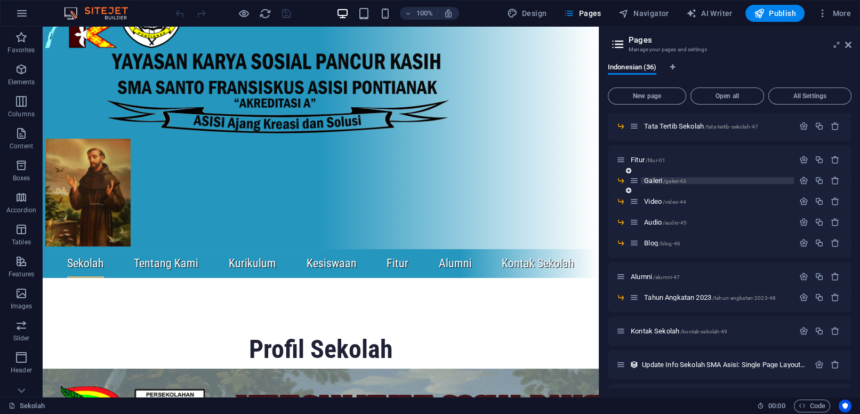
scroll to position [589, 0]
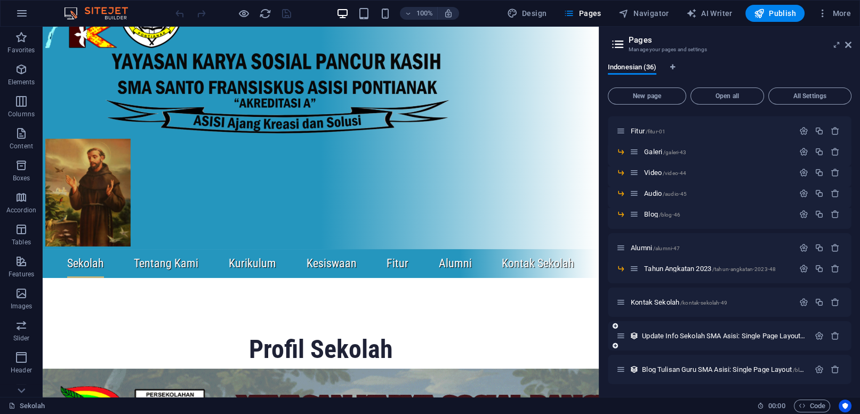
click at [721, 331] on div "Update Info Sekolah SMA Asisi: Single Page Layout /update-info-sekolah-sma-asis…" at bounding box center [712, 335] width 193 height 12
click at [719, 334] on span "Update Info Sekolah SMA Asisi: Single Page Layout /update-info-sekolah-sma-asis…" at bounding box center [782, 336] width 280 height 8
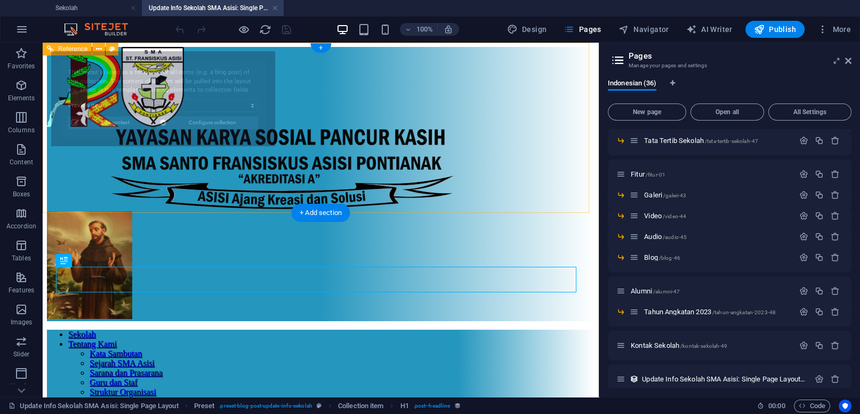
scroll to position [0, 0]
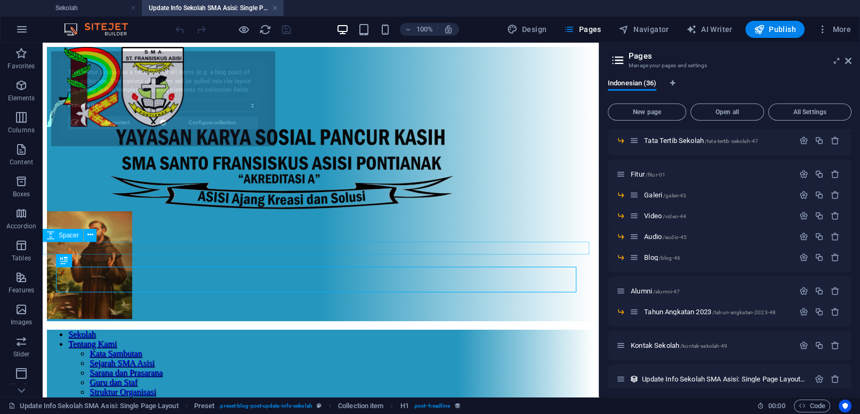
select select "68db9764cdc7b41e1508766b"
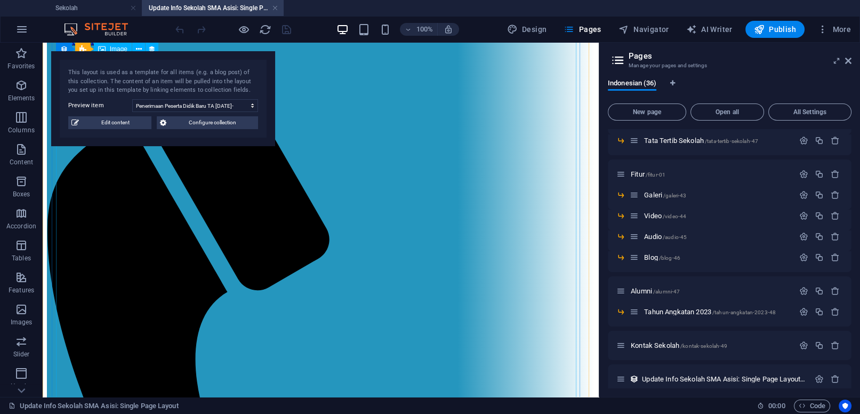
scroll to position [665, 0]
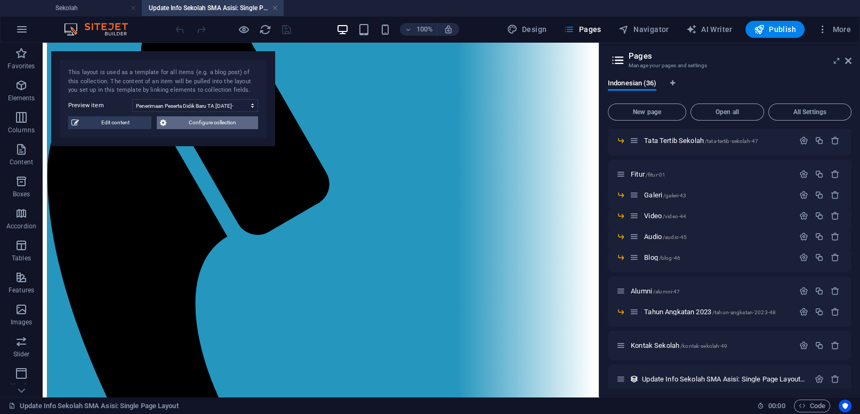
click at [242, 120] on span "Configure collection" at bounding box center [212, 122] width 85 height 13
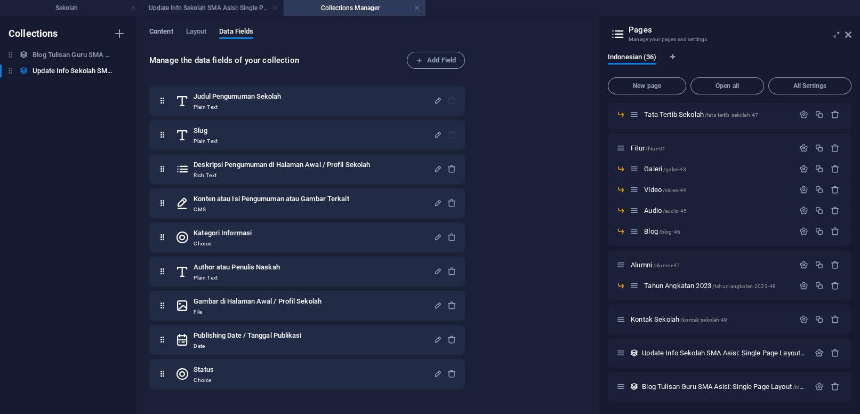
click at [163, 32] on span "Content" at bounding box center [161, 32] width 24 height 15
select select "columns.publishing_date_DESC"
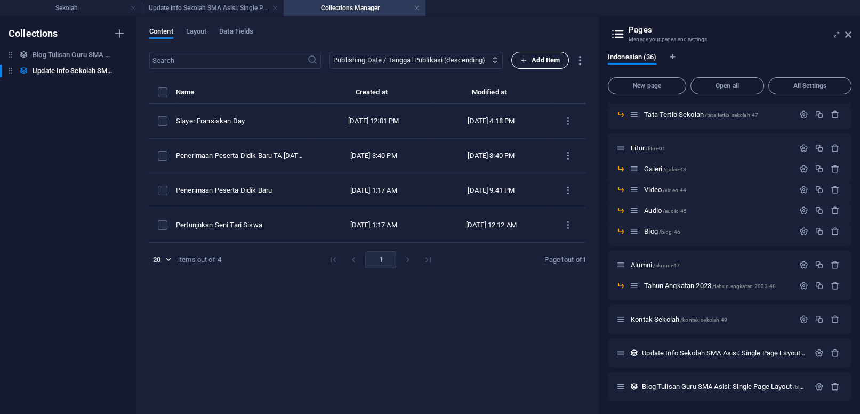
click at [539, 58] on span "Add Item" at bounding box center [539, 60] width 39 height 13
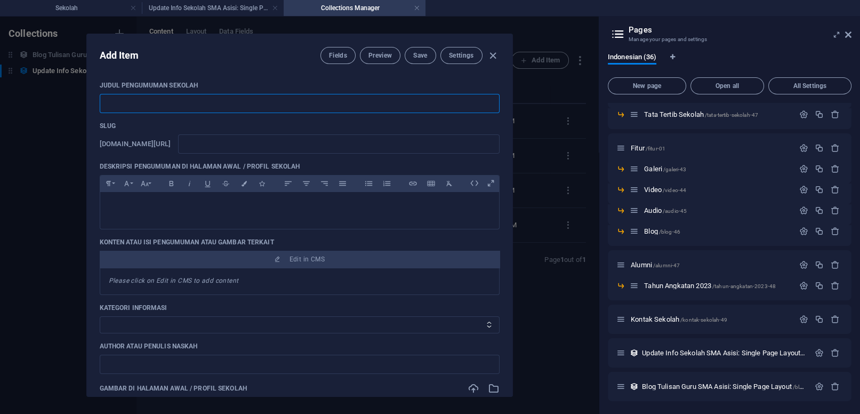
paste input "Slayer Fransiskan Day"
type input "Slayer Fransiskan Day"
type input "slayer-fransiskan-day"
drag, startPoint x: 123, startPoint y: 100, endPoint x: 92, endPoint y: 100, distance: 31.5
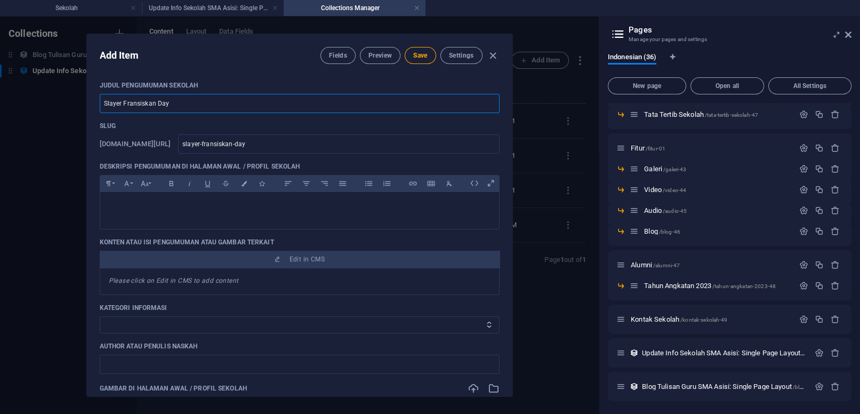
click at [100, 100] on input "Slayer Fransiskan Day" at bounding box center [300, 103] width 400 height 19
type input "Fransiskan Day"
type input "fransiskan-day"
drag, startPoint x: 147, startPoint y: 101, endPoint x: 94, endPoint y: 96, distance: 52.4
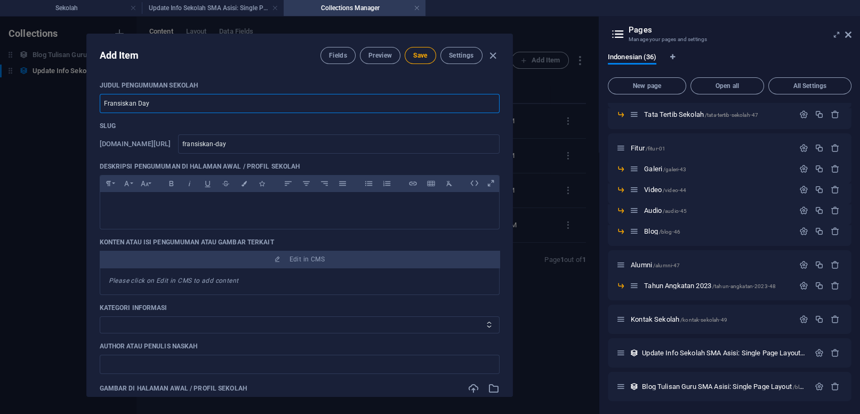
click at [100, 96] on input "Fransiskan Day" at bounding box center [300, 103] width 400 height 19
type input "Fransiskan Day"
click at [271, 211] on p at bounding box center [300, 205] width 382 height 10
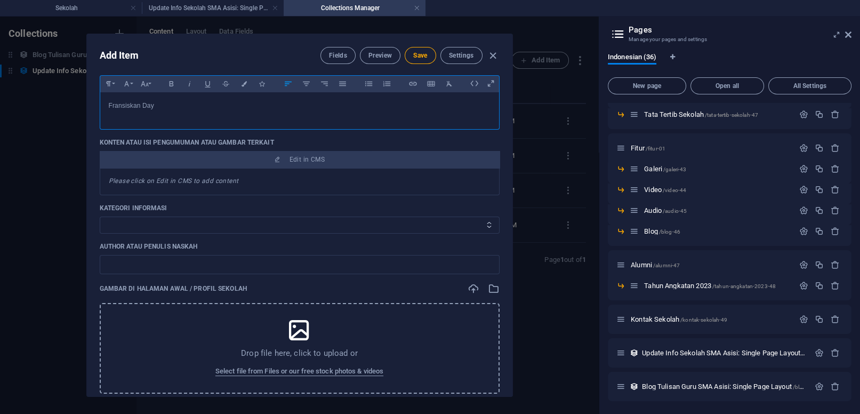
click at [100, 216] on select "Informasi Sekolah Blog Karya Tulis Guru" at bounding box center [300, 224] width 400 height 17
select select "Informasi Sekolah"
click option "Informasi Sekolah" at bounding box center [0, 0] width 0 height 0
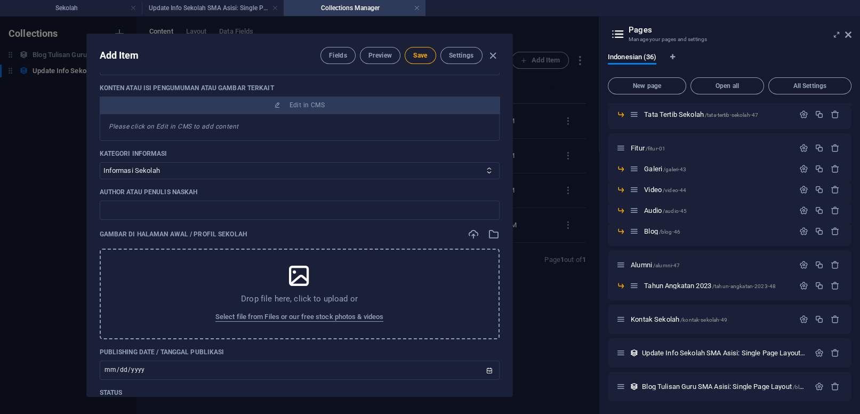
scroll to position [199, 0]
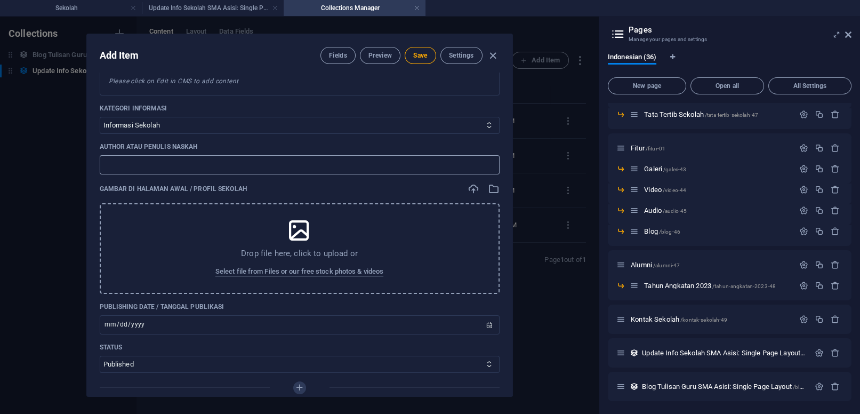
click at [210, 174] on input "text" at bounding box center [300, 164] width 400 height 19
click at [327, 278] on span "Select file from Files or our free stock photos & videos" at bounding box center [299, 271] width 168 height 13
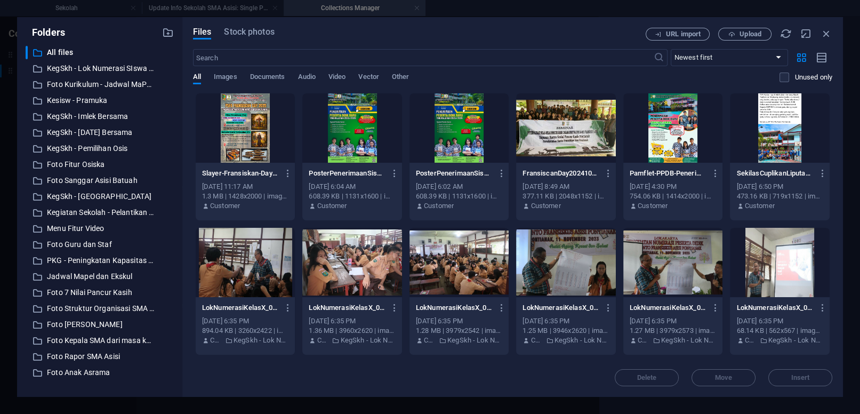
click at [250, 146] on div at bounding box center [246, 127] width 100 height 69
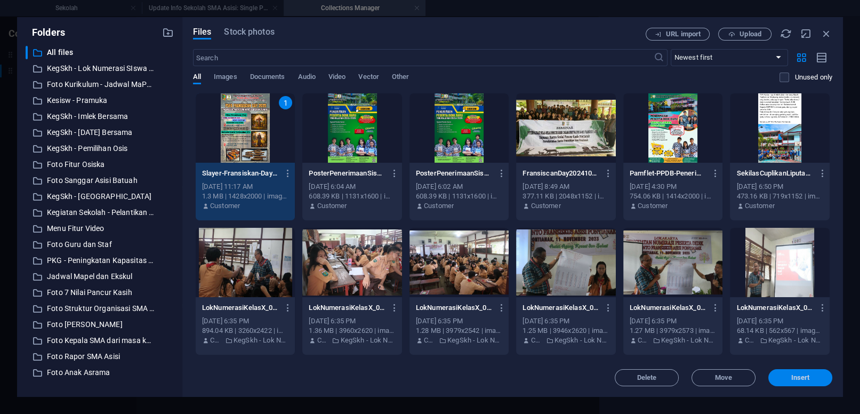
click at [801, 373] on button "Insert" at bounding box center [800, 377] width 64 height 17
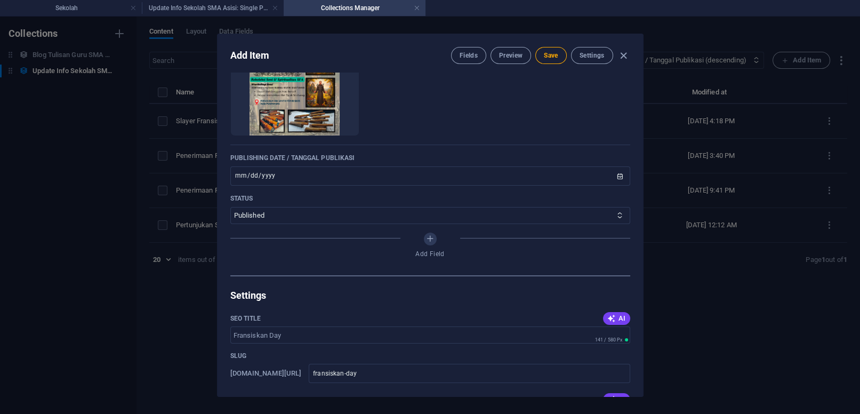
scroll to position [399, 0]
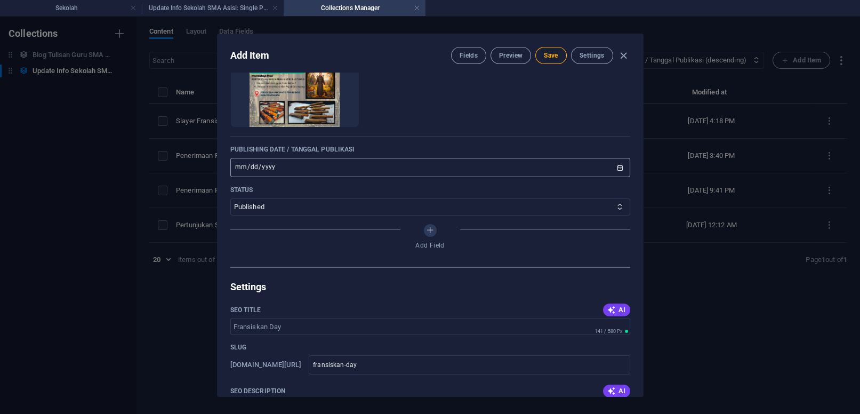
click at [609, 177] on input "[DATE]" at bounding box center [430, 167] width 400 height 19
type input "[DATE]"
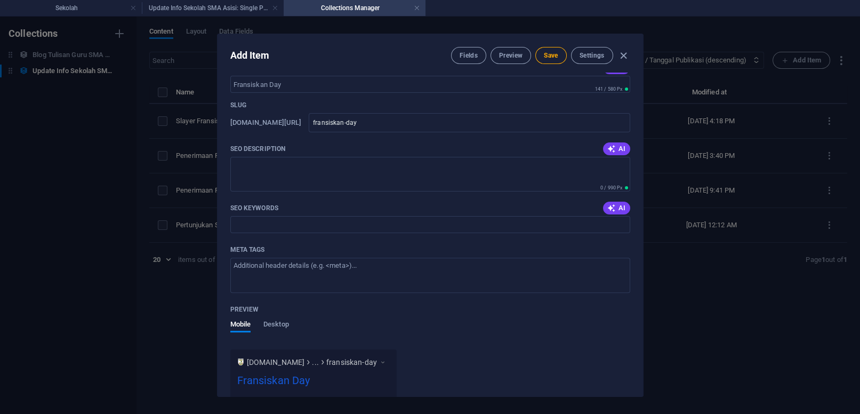
scroll to position [648, 0]
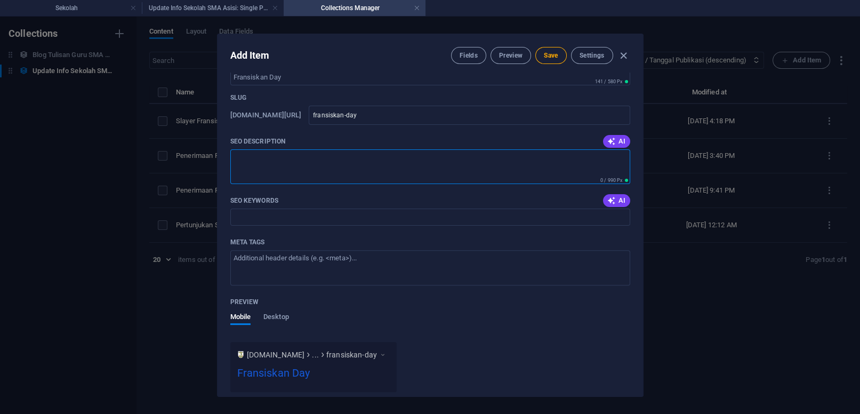
click at [255, 165] on textarea "SEO Description" at bounding box center [430, 166] width 400 height 35
paste textarea "Fransiskan Day"
type textarea "Fransiskan Day"
click at [334, 226] on input "SEO Keywords" at bounding box center [430, 216] width 400 height 17
paste input "Fransiskan Day"
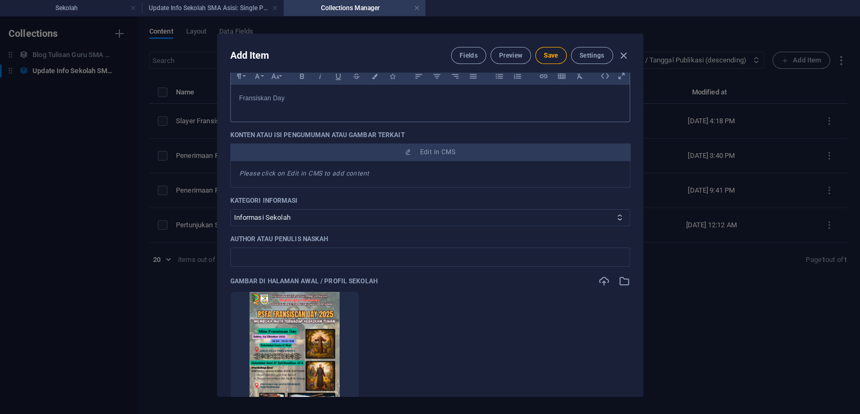
scroll to position [0, 0]
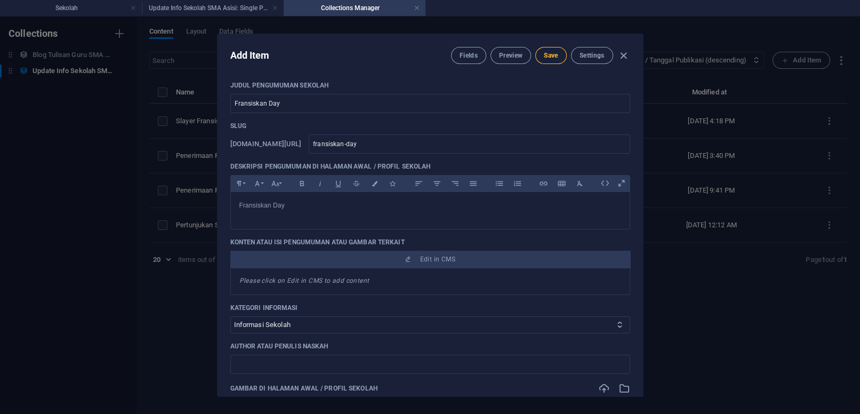
type input "Fransiskan Day"
click at [551, 52] on span "Save" at bounding box center [551, 55] width 14 height 9
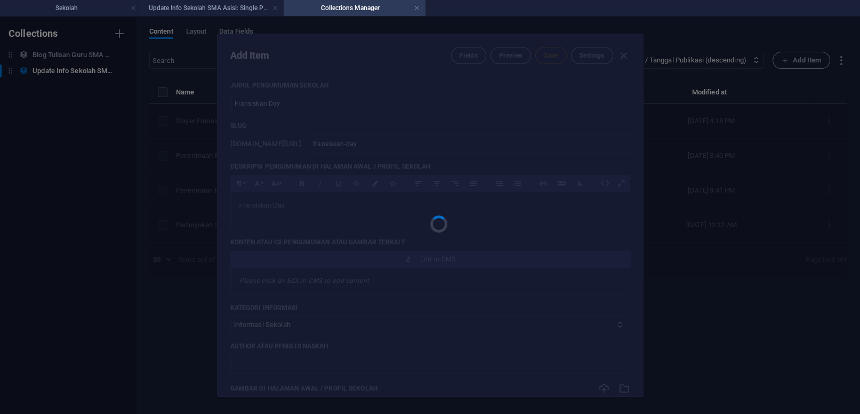
type input "fransiskan-day"
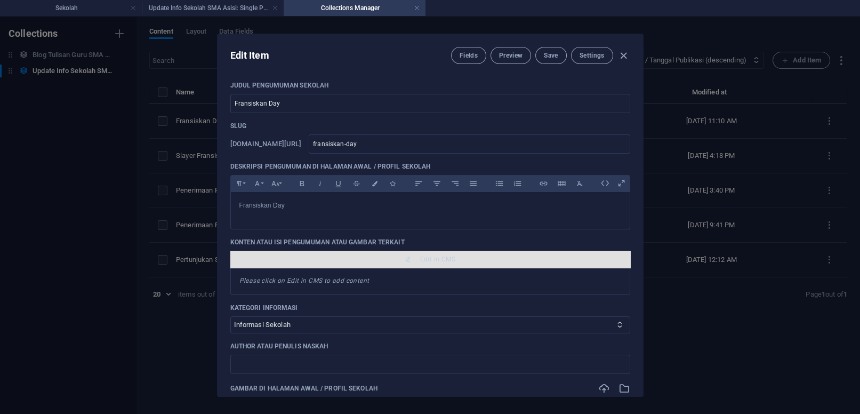
click at [435, 263] on span "Edit in CMS" at bounding box center [437, 259] width 35 height 9
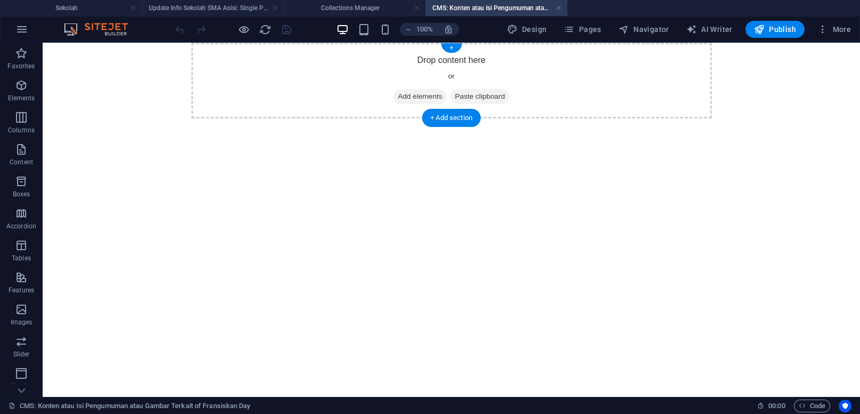
click at [415, 97] on span "Add elements" at bounding box center [419, 96] width 53 height 15
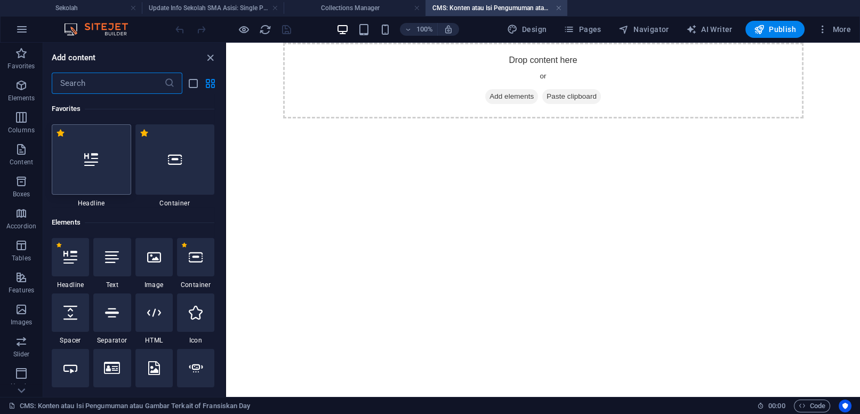
click at [85, 167] on div at bounding box center [91, 159] width 79 height 70
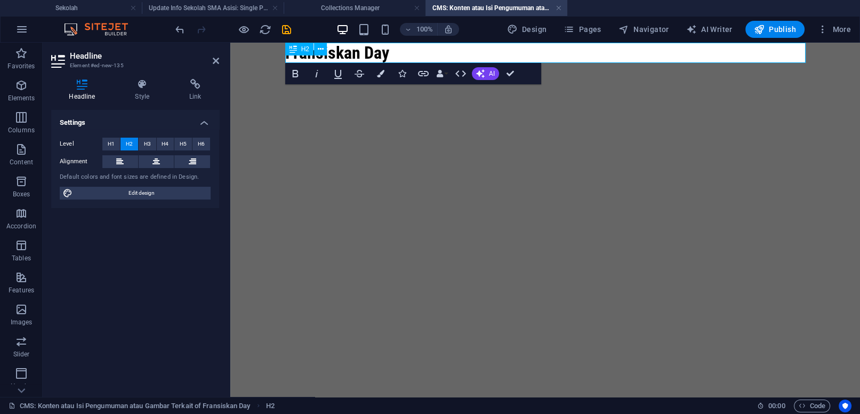
scroll to position [0, 5]
click at [157, 159] on icon at bounding box center [155, 161] width 7 height 13
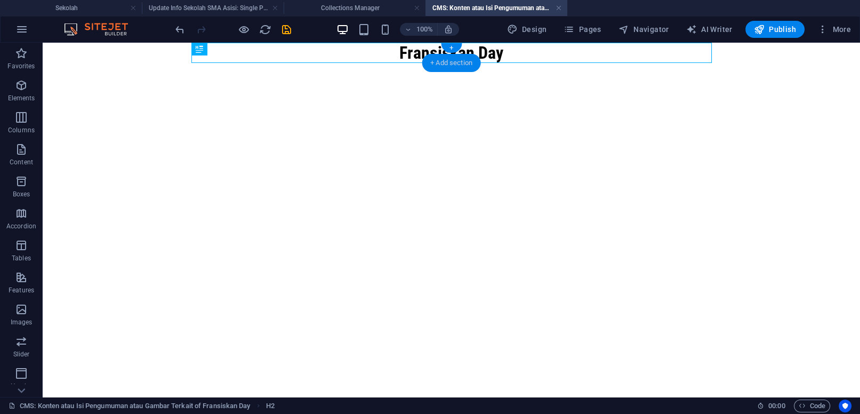
click at [432, 63] on div "+ Add section" at bounding box center [451, 63] width 59 height 18
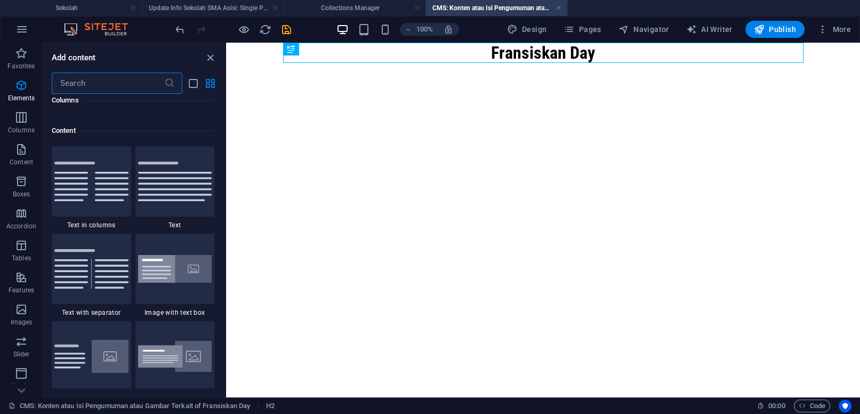
scroll to position [1865, 0]
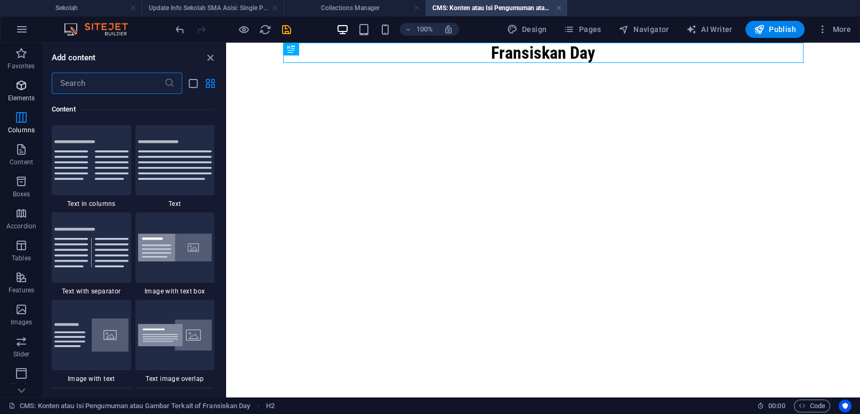
click at [25, 86] on icon "button" at bounding box center [21, 85] width 13 height 13
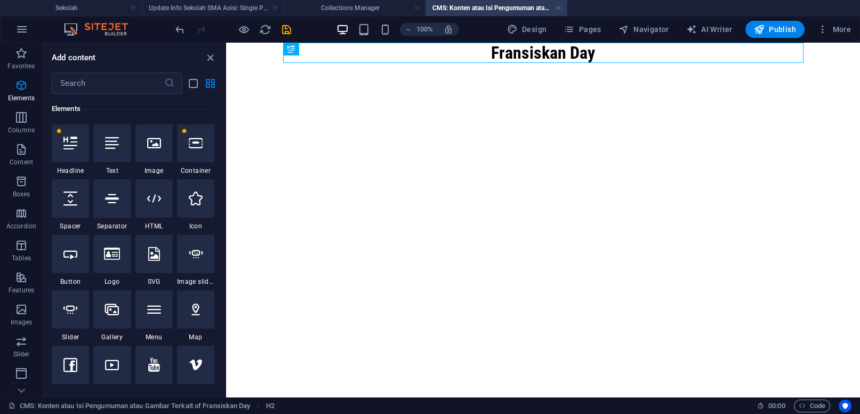
scroll to position [113, 0]
click at [153, 147] on icon at bounding box center [154, 144] width 14 height 14
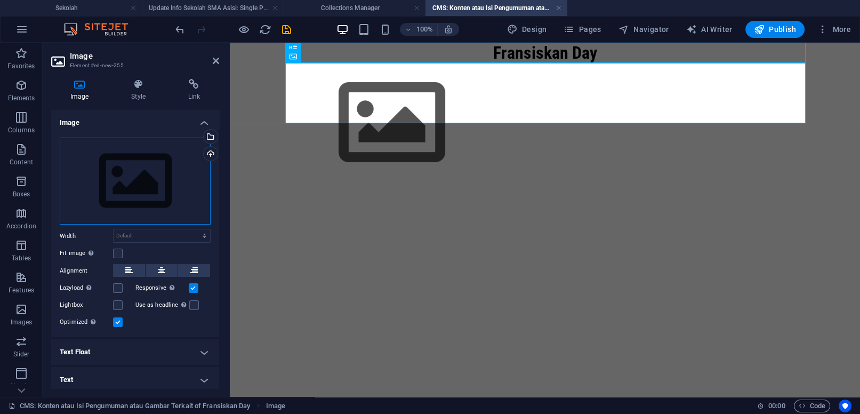
click at [157, 169] on div "Drag files here, click to choose files or select files from Files or our free s…" at bounding box center [135, 181] width 151 height 87
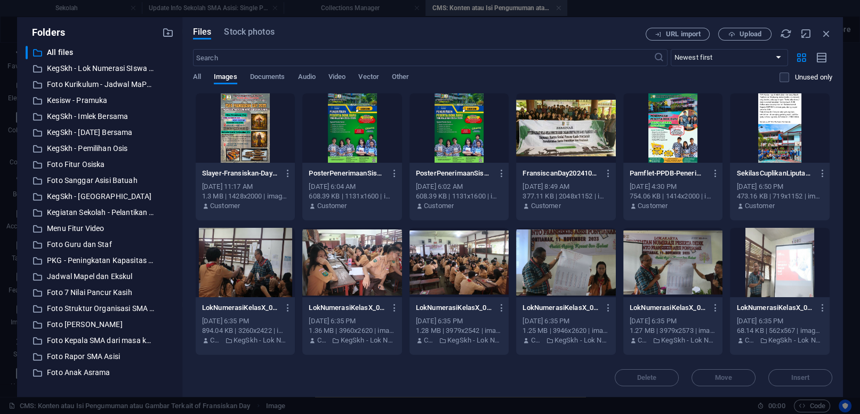
click at [260, 142] on div at bounding box center [246, 127] width 100 height 69
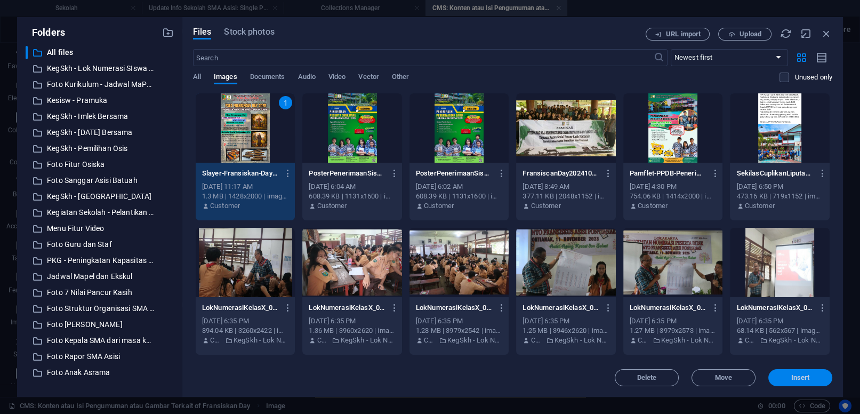
drag, startPoint x: 503, startPoint y: 306, endPoint x: 802, endPoint y: 380, distance: 308.7
click at [802, 380] on span "Insert" at bounding box center [800, 377] width 19 height 6
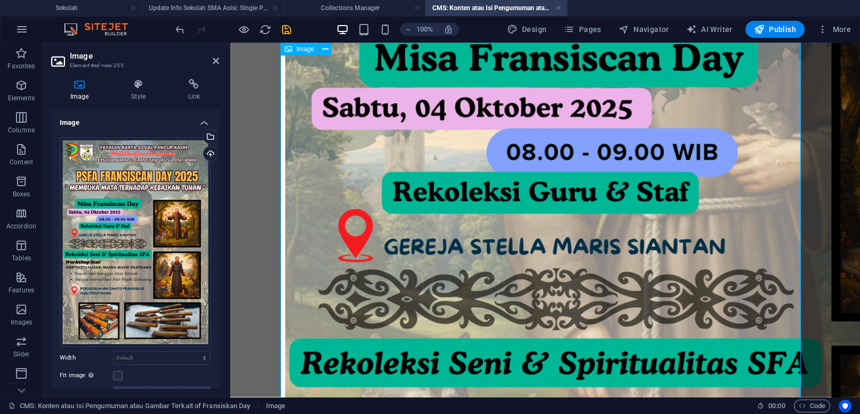
scroll to position [395, 0]
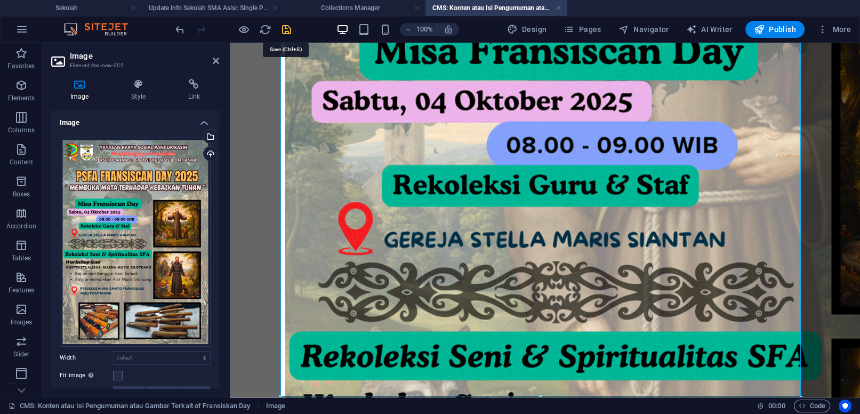
click at [286, 30] on icon "save" at bounding box center [286, 29] width 12 height 12
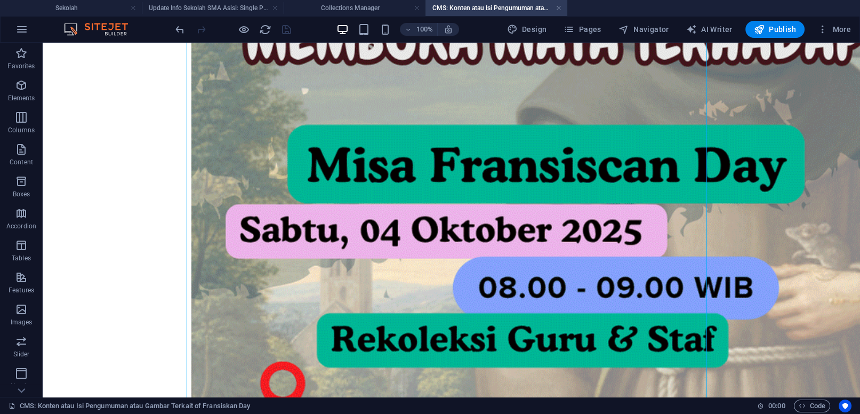
scroll to position [0, 0]
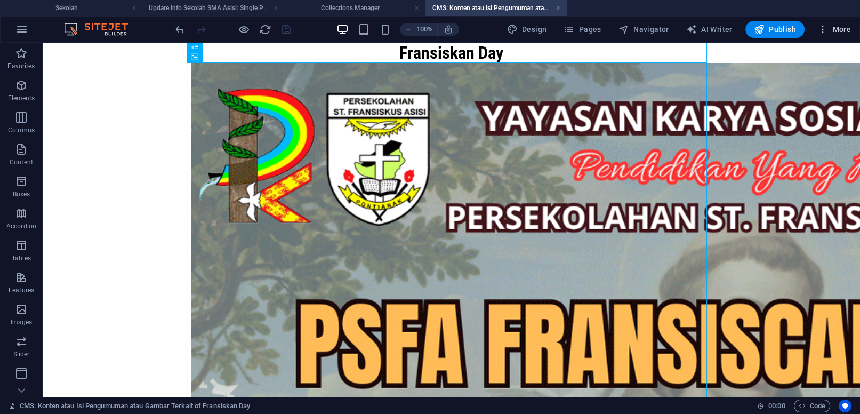
click at [839, 33] on span "More" at bounding box center [834, 29] width 34 height 11
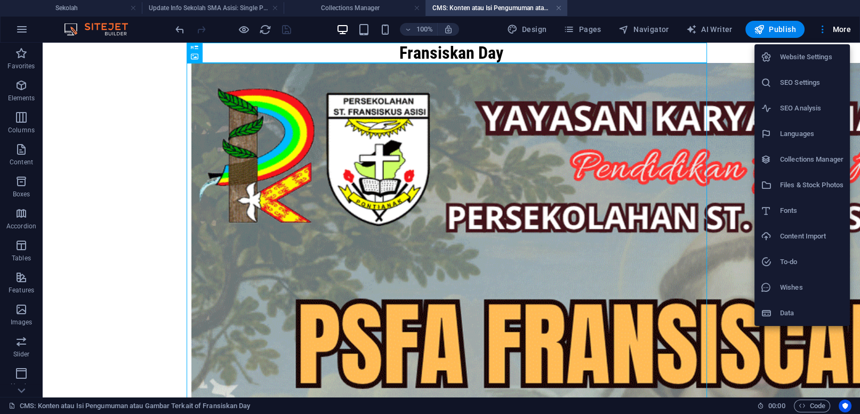
click at [839, 27] on div at bounding box center [430, 207] width 860 height 414
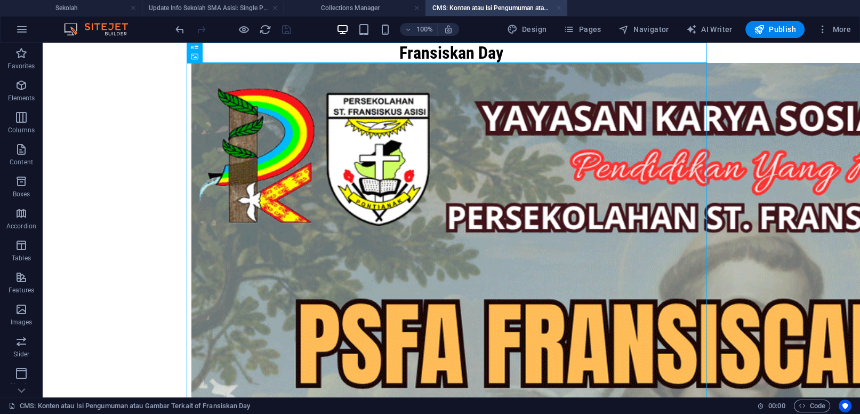
click at [560, 7] on link at bounding box center [559, 8] width 6 height 10
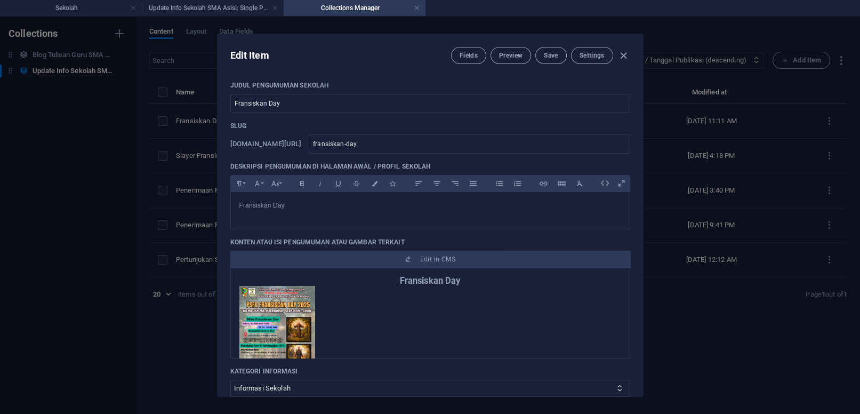
scroll to position [0, 3]
click at [549, 54] on span "Save" at bounding box center [551, 55] width 14 height 9
click at [626, 57] on icon "button" at bounding box center [623, 56] width 12 height 12
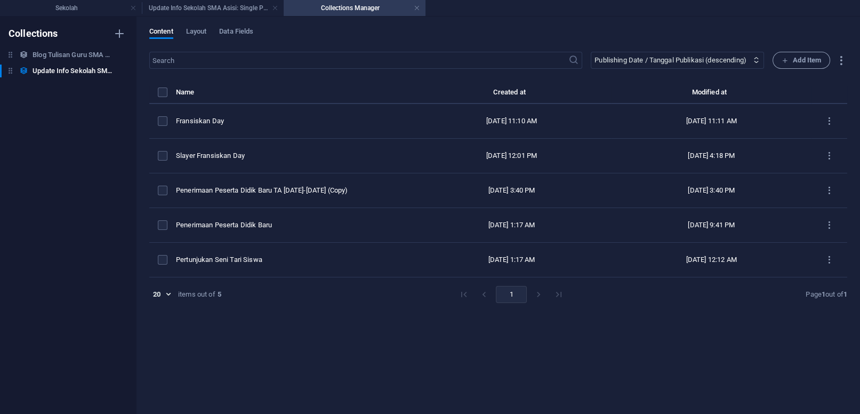
type input "[DATE]"
type input "fransiskan-day"
click at [417, 6] on link at bounding box center [417, 8] width 6 height 10
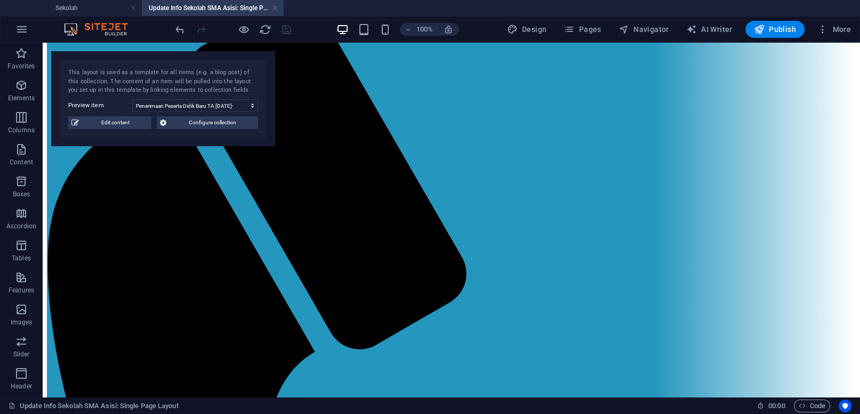
scroll to position [665, 0]
click at [275, 9] on link at bounding box center [275, 8] width 6 height 10
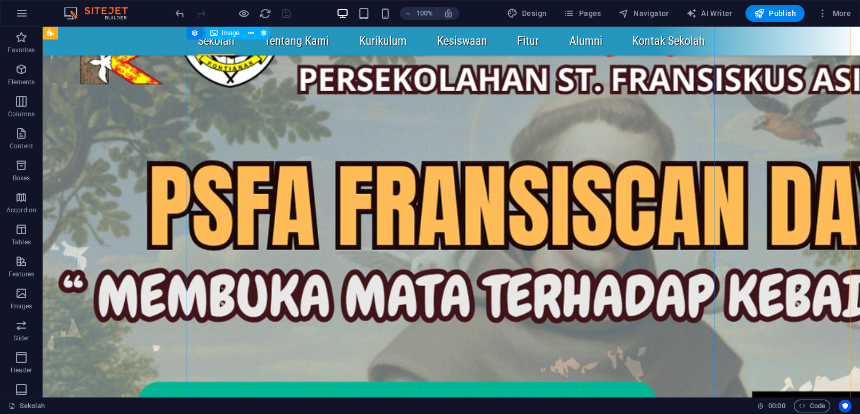
scroll to position [172, 0]
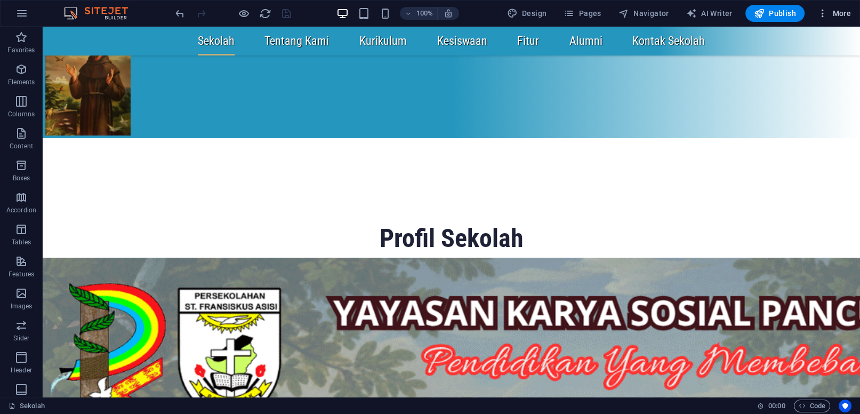
click at [847, 11] on span "More" at bounding box center [834, 13] width 34 height 11
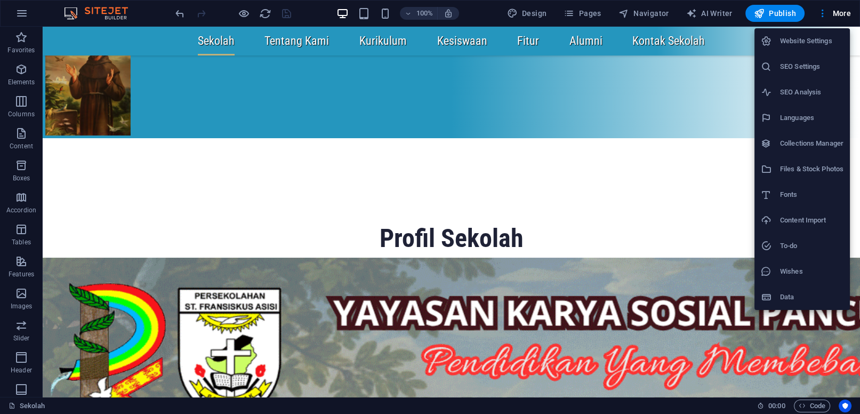
click at [811, 142] on h6 "Collections Manager" at bounding box center [811, 143] width 63 height 13
select select "columns.publishing_date_DESC"
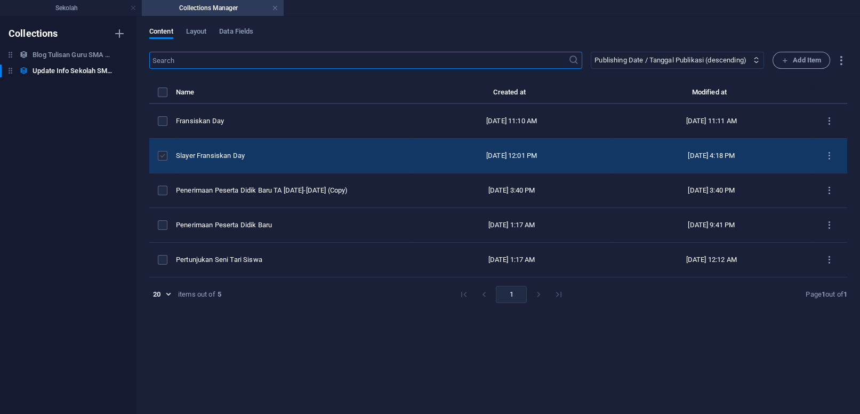
click at [163, 152] on label "items list" at bounding box center [163, 156] width 10 height 10
click at [0, 0] on input "items list" at bounding box center [0, 0] width 0 height 0
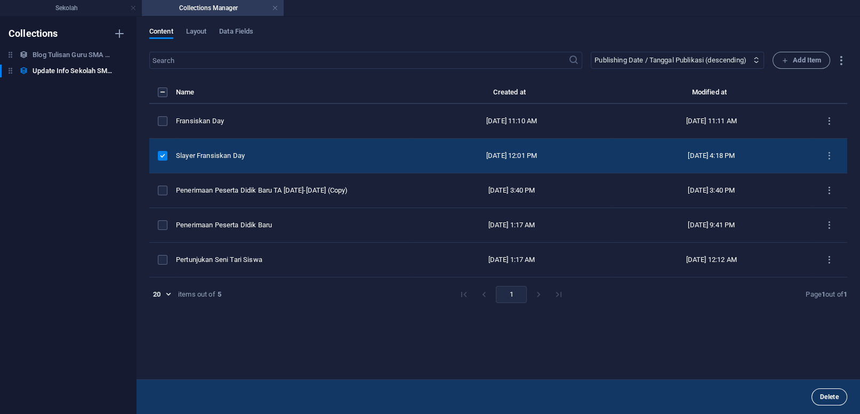
click at [830, 395] on span "Delete" at bounding box center [829, 396] width 19 height 6
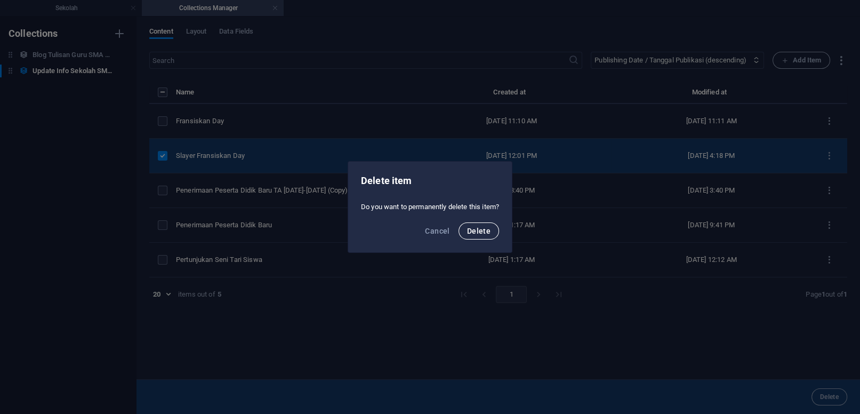
click at [474, 232] on span "Delete" at bounding box center [478, 231] width 23 height 9
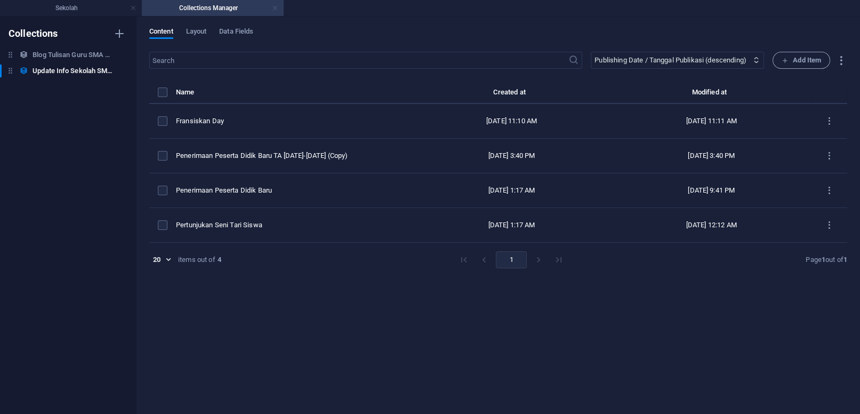
click at [275, 10] on link at bounding box center [275, 8] width 6 height 10
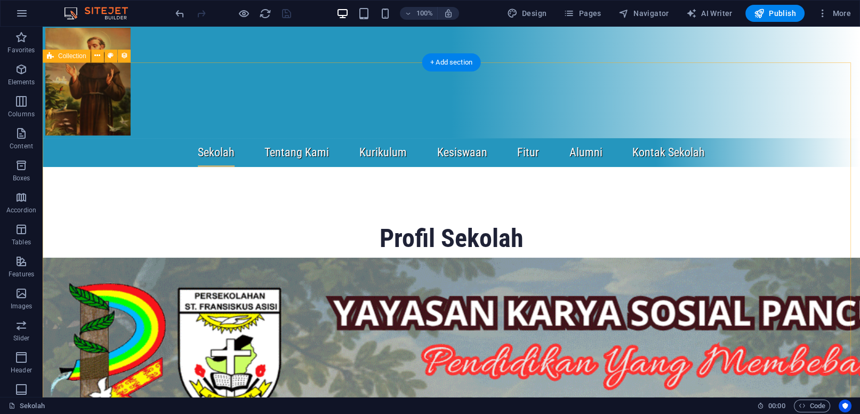
scroll to position [0, 0]
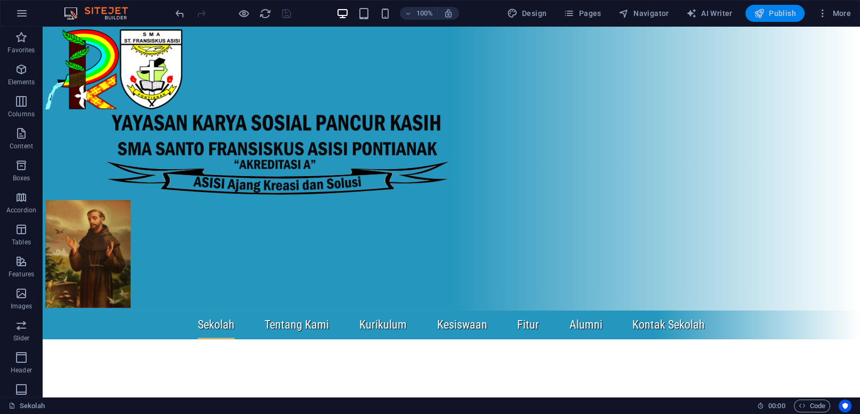
click at [785, 12] on span "Publish" at bounding box center [775, 13] width 42 height 11
